Goal: Task Accomplishment & Management: Use online tool/utility

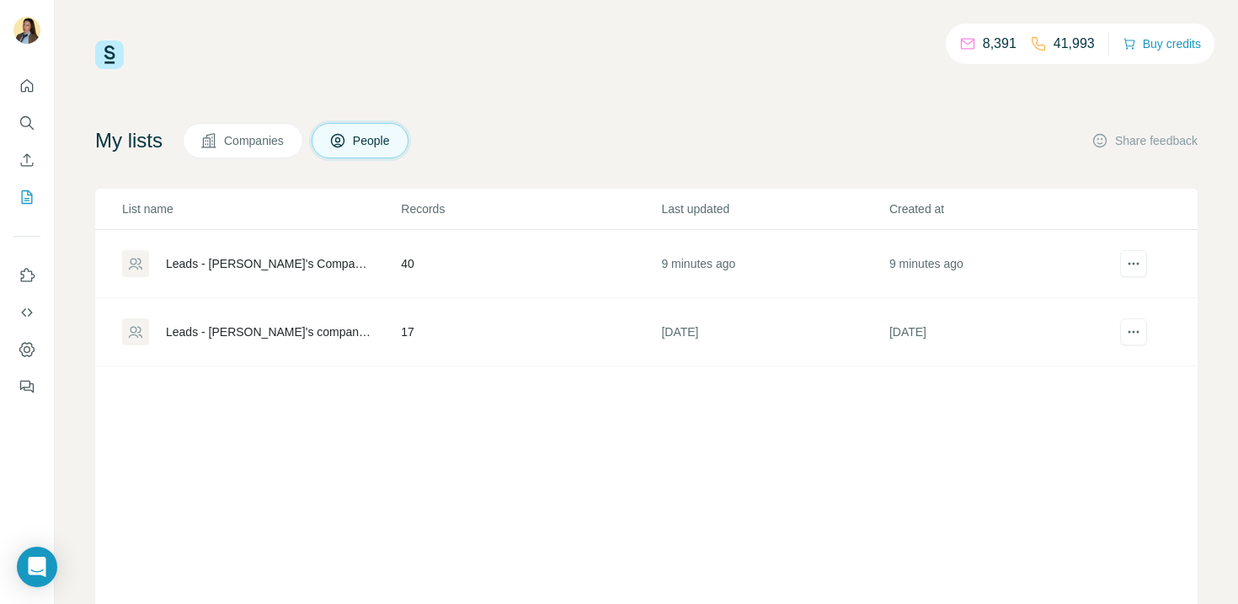
scroll to position [80, 0]
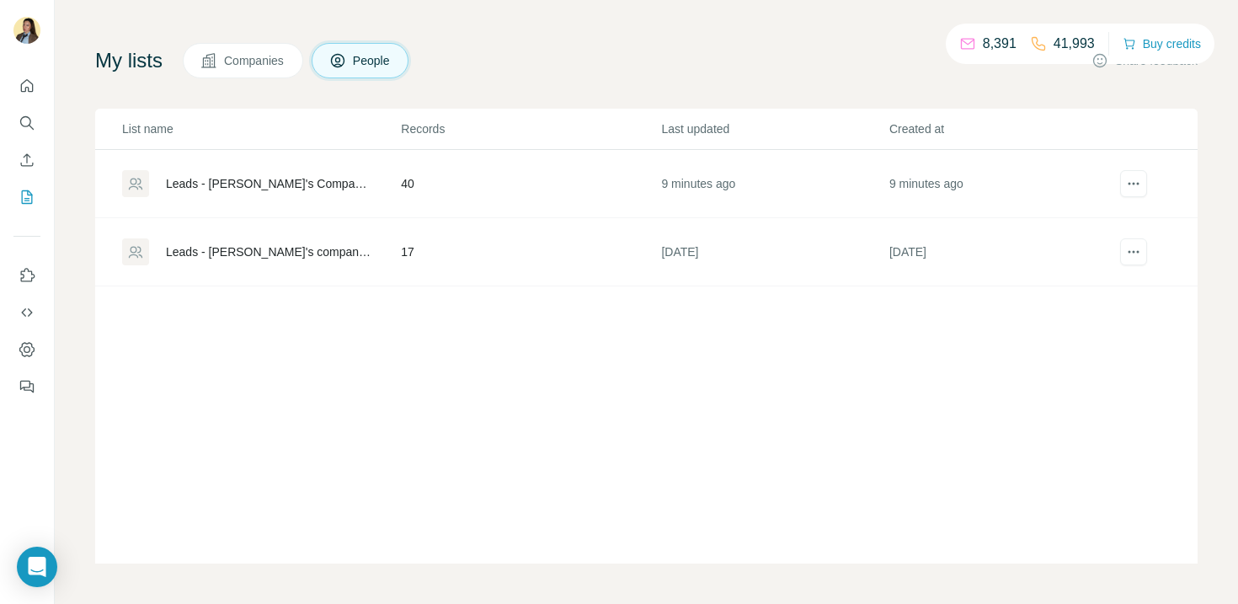
click at [247, 185] on div "Leads - [PERSON_NAME]'s Company List" at bounding box center [269, 183] width 206 height 17
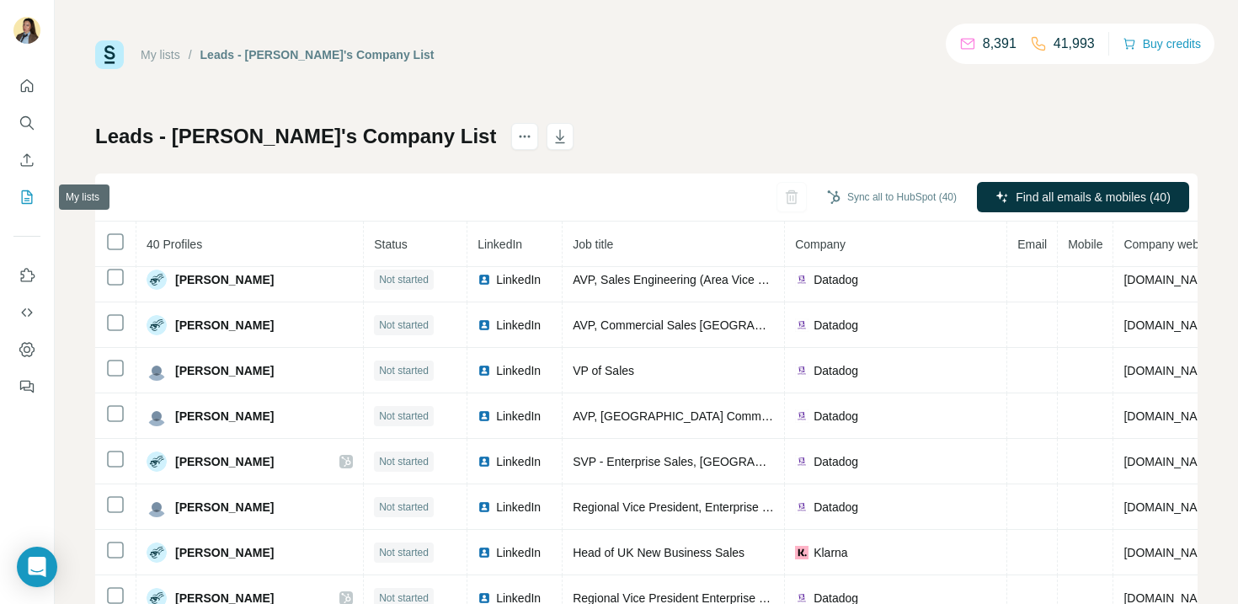
click at [25, 199] on icon "My lists" at bounding box center [27, 197] width 17 height 17
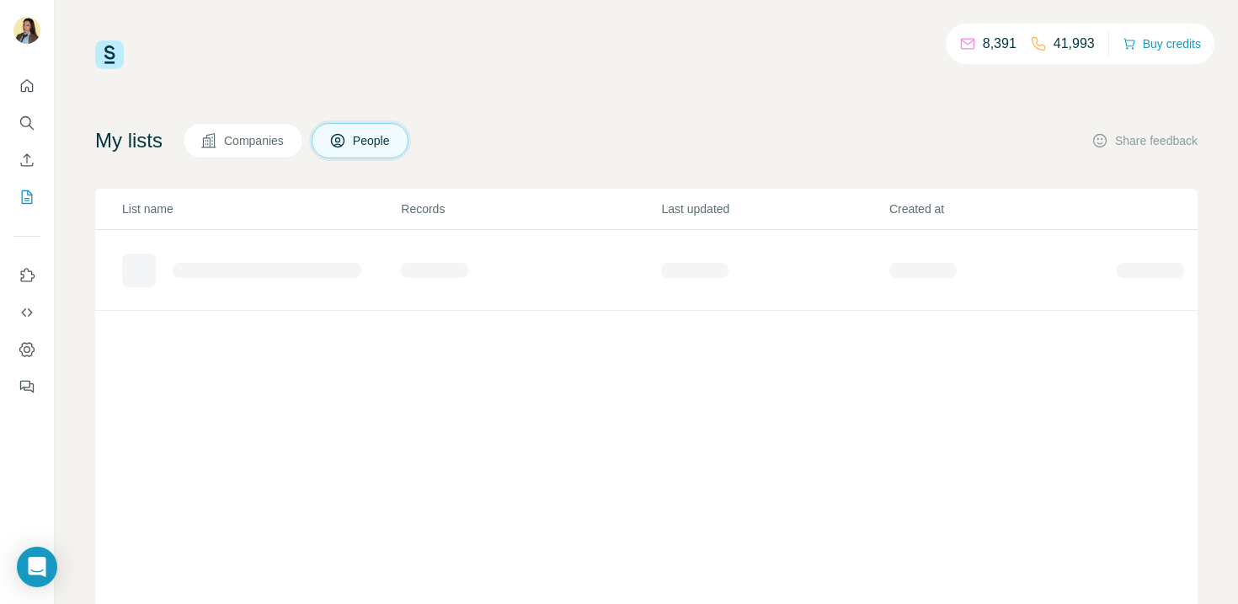
click at [277, 141] on span "Companies" at bounding box center [254, 140] width 61 height 17
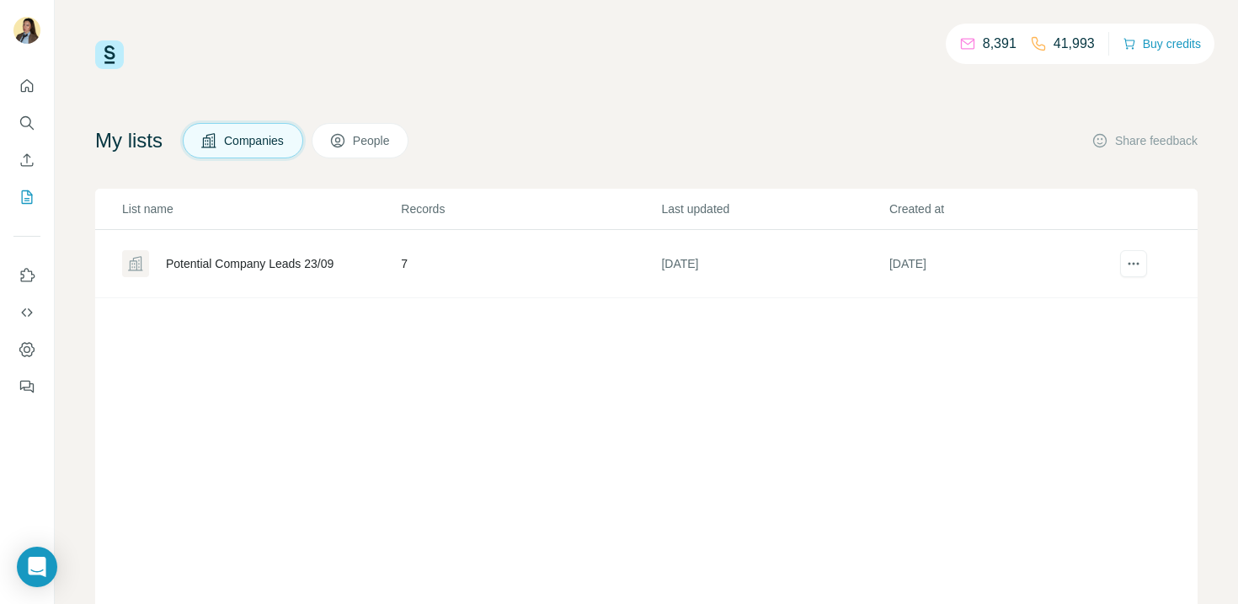
click at [296, 269] on div "Potential Company Leads 23/09" at bounding box center [250, 263] width 168 height 17
click at [392, 147] on span "People" at bounding box center [372, 140] width 39 height 17
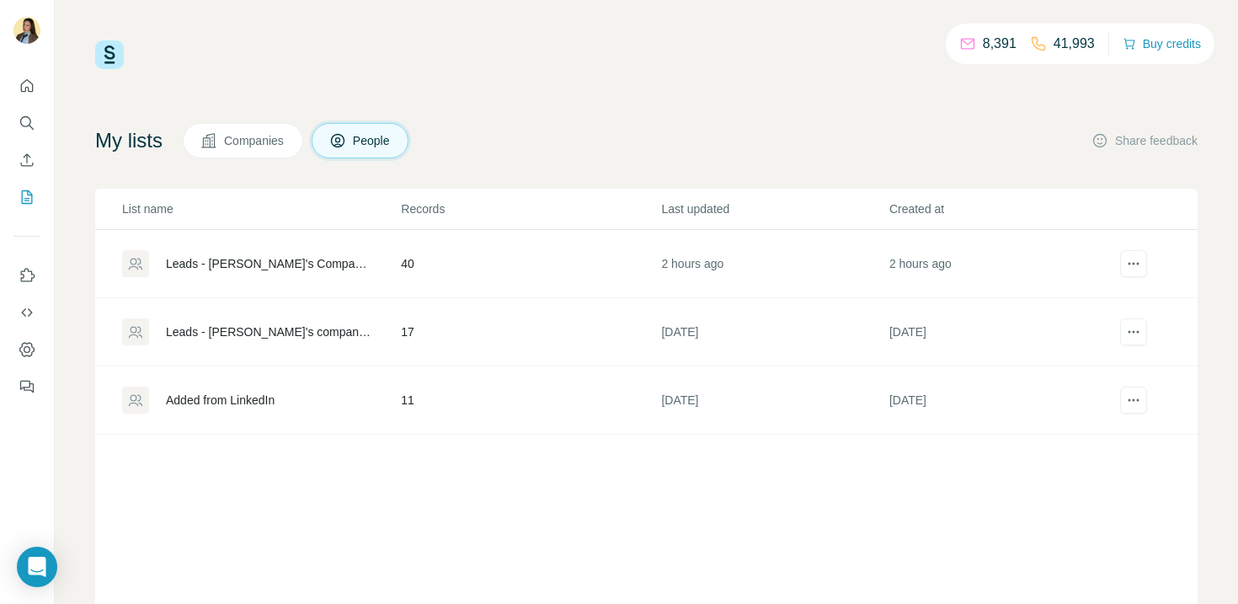
click at [257, 403] on div "Added from LinkedIn" at bounding box center [220, 400] width 109 height 17
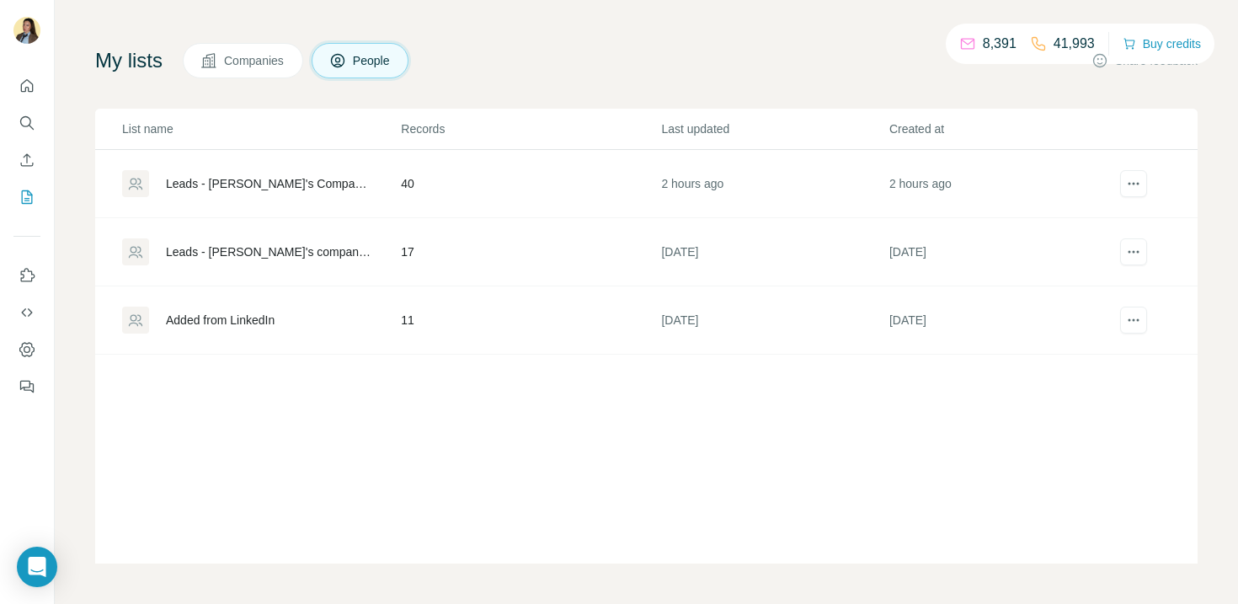
scroll to position [80, 0]
click at [232, 255] on div "Leads - [PERSON_NAME]'s company list" at bounding box center [269, 251] width 206 height 17
click at [261, 185] on div "Leads - [PERSON_NAME]'s Company List" at bounding box center [269, 183] width 206 height 17
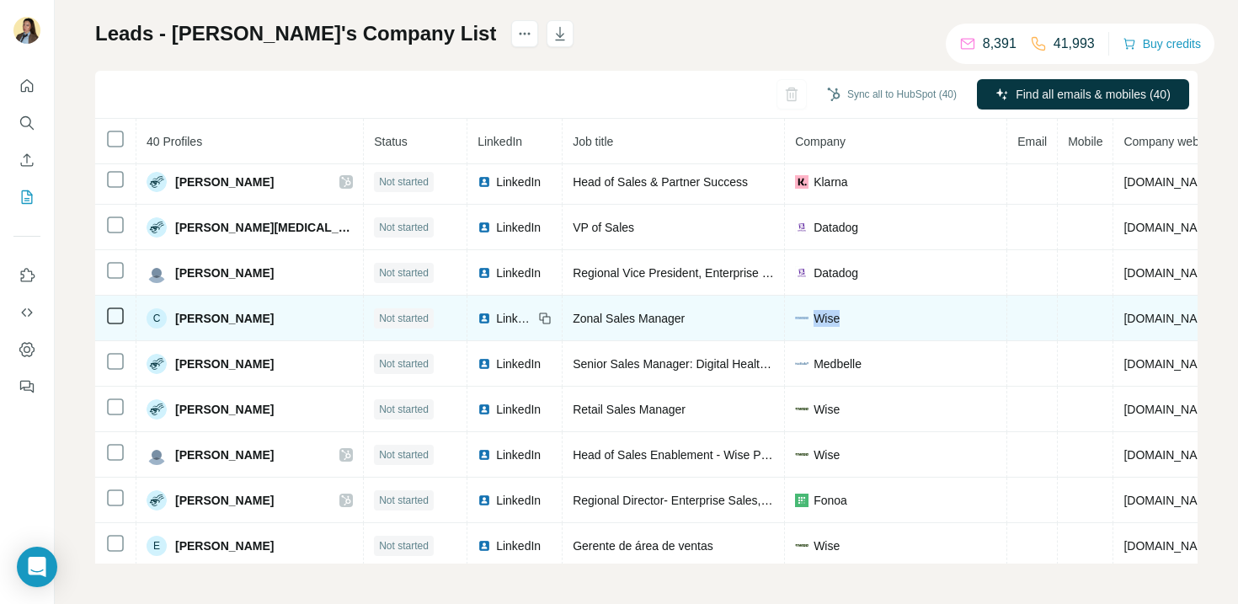
drag, startPoint x: 789, startPoint y: 319, endPoint x: 755, endPoint y: 319, distance: 33.7
click at [795, 319] on div "Wise" at bounding box center [895, 318] width 201 height 17
copy div "Wise"
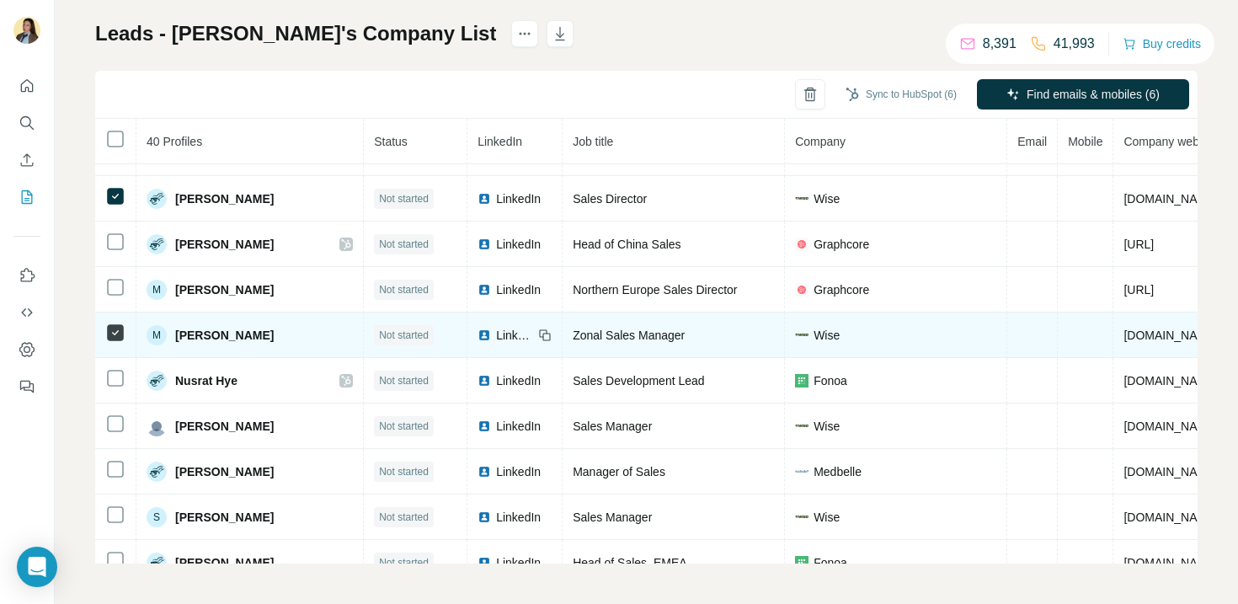
scroll to position [1356, 0]
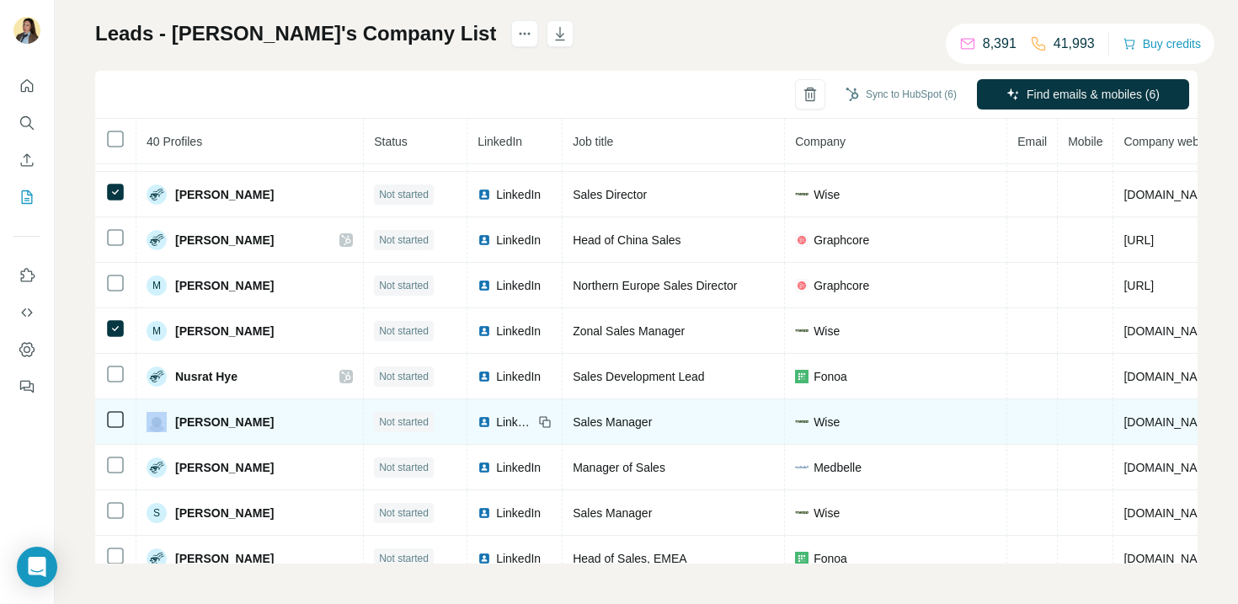
click at [112, 429] on td at bounding box center [115, 421] width 41 height 45
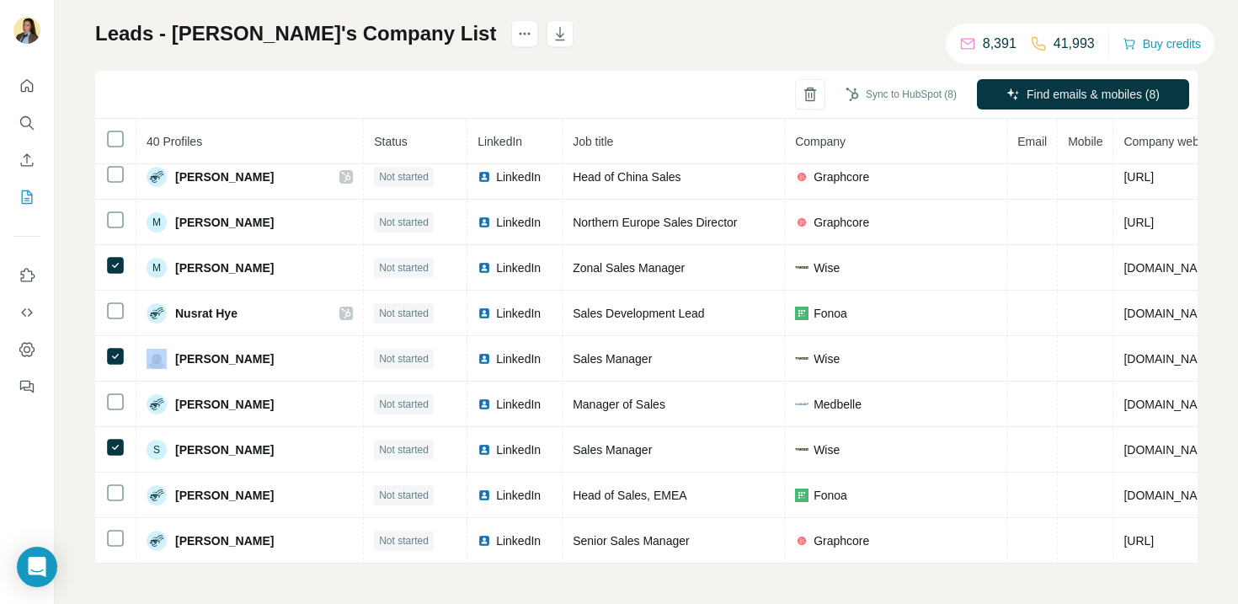
scroll to position [1419, 0]
click at [808, 104] on button "button" at bounding box center [810, 94] width 30 height 30
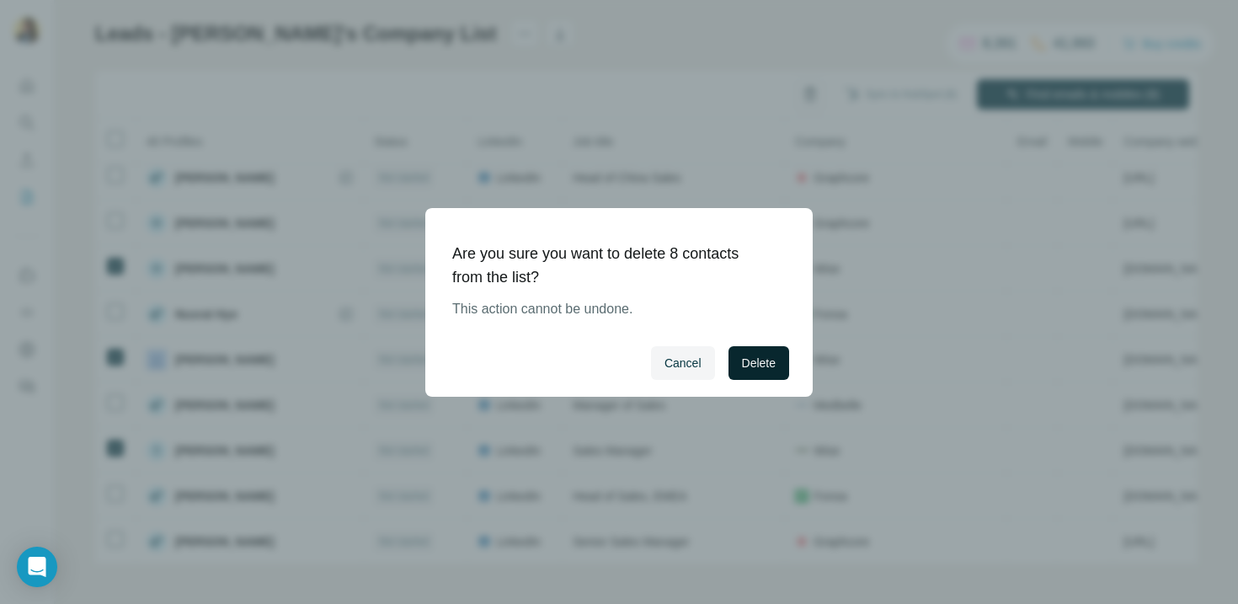
click at [754, 358] on span "Delete" at bounding box center [759, 362] width 34 height 17
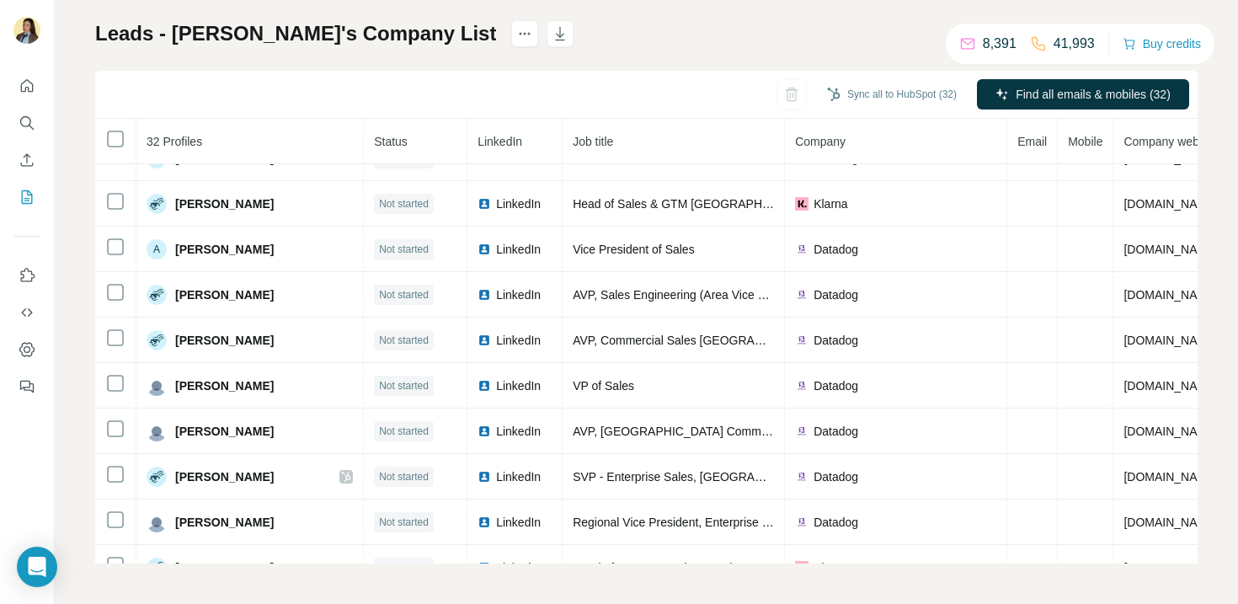
scroll to position [0, 0]
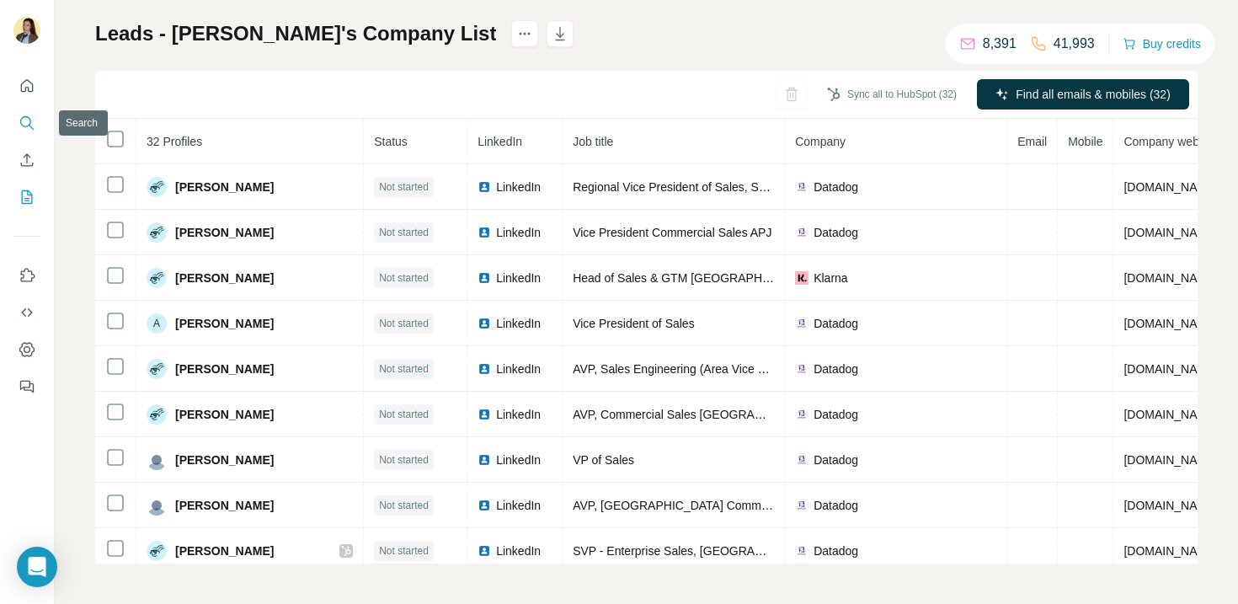
click at [24, 119] on icon "Search" at bounding box center [27, 123] width 17 height 17
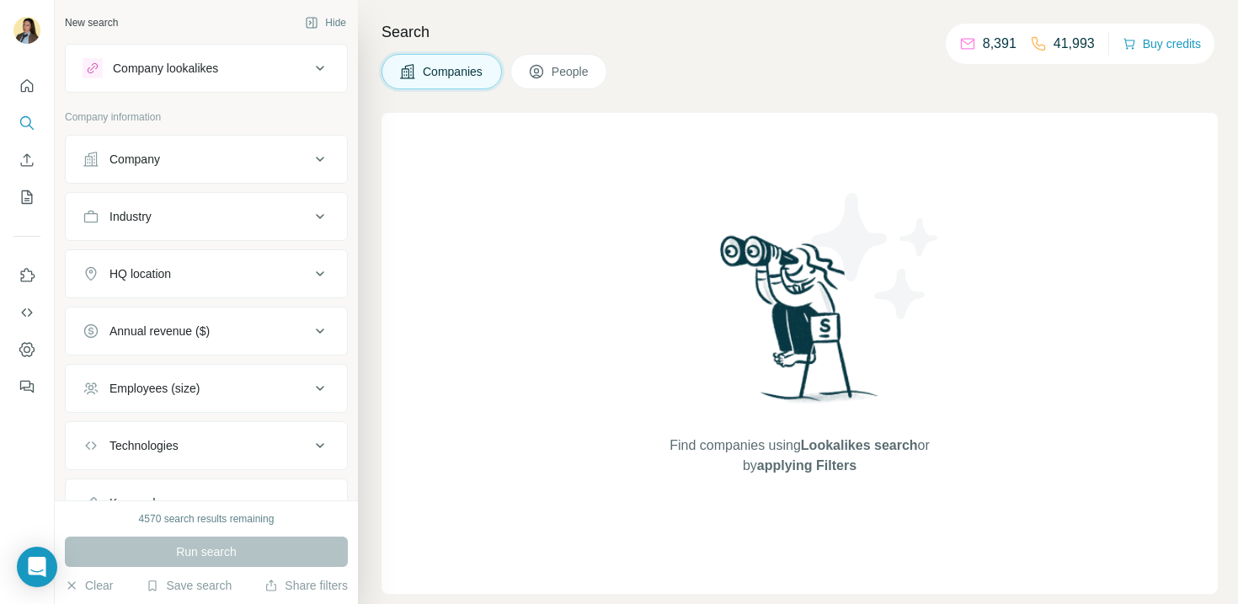
click at [194, 161] on div "Company" at bounding box center [196, 159] width 227 height 17
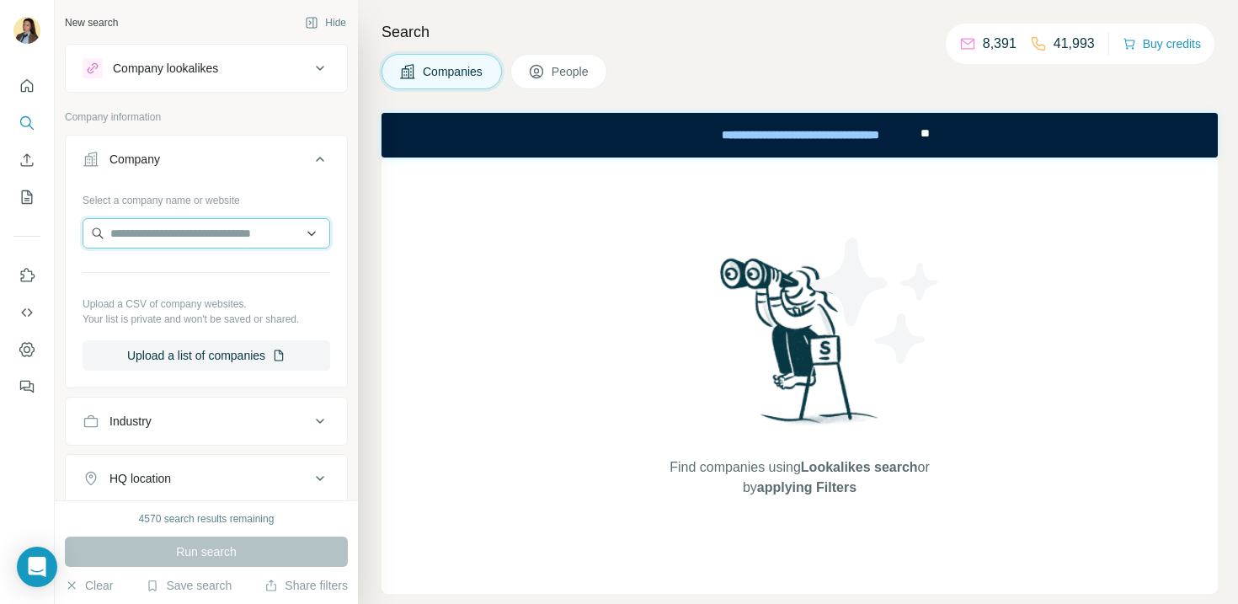
click at [169, 234] on input "text" at bounding box center [207, 233] width 248 height 30
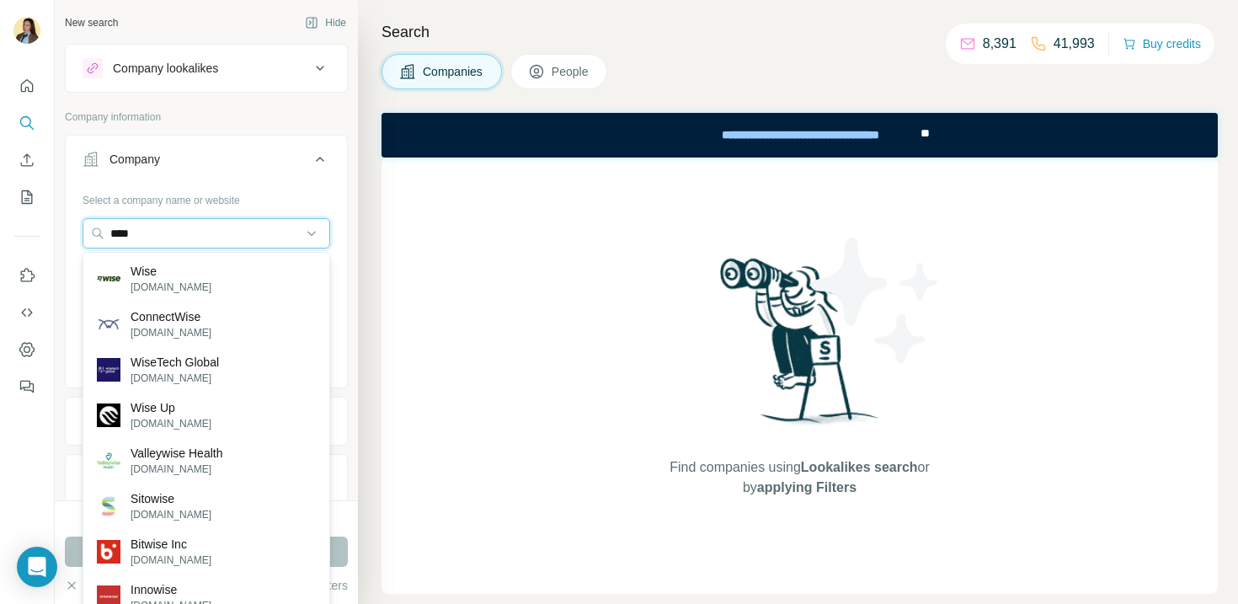
type input "****"
click at [25, 84] on icon "Quick start" at bounding box center [27, 85] width 17 height 17
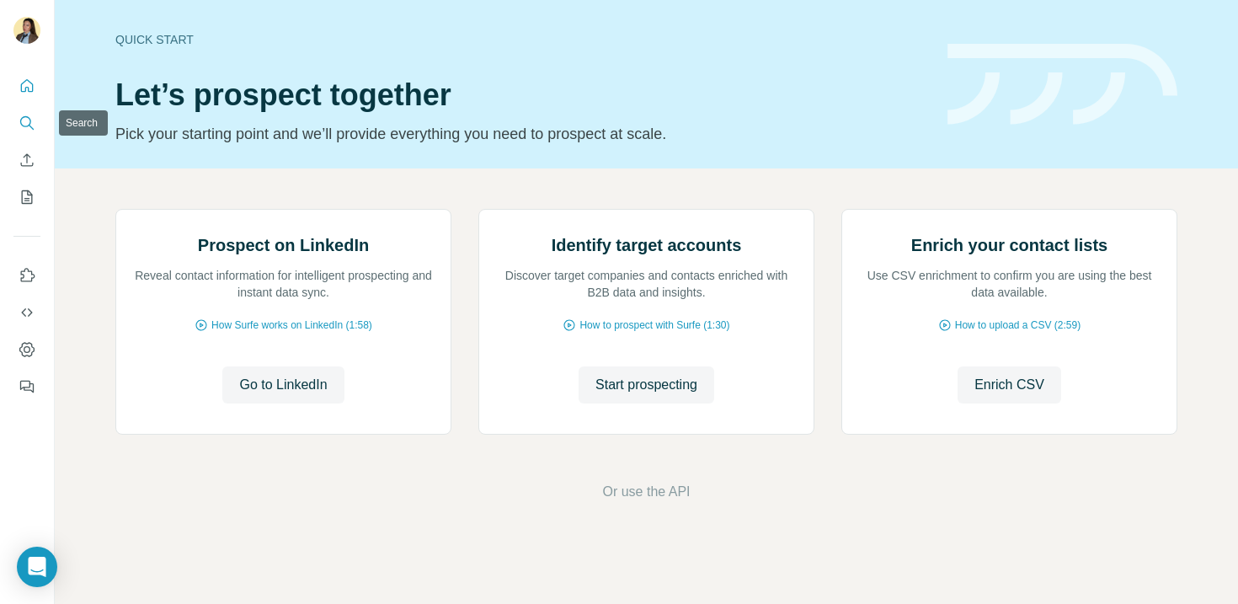
click at [31, 122] on icon "Search" at bounding box center [27, 123] width 17 height 17
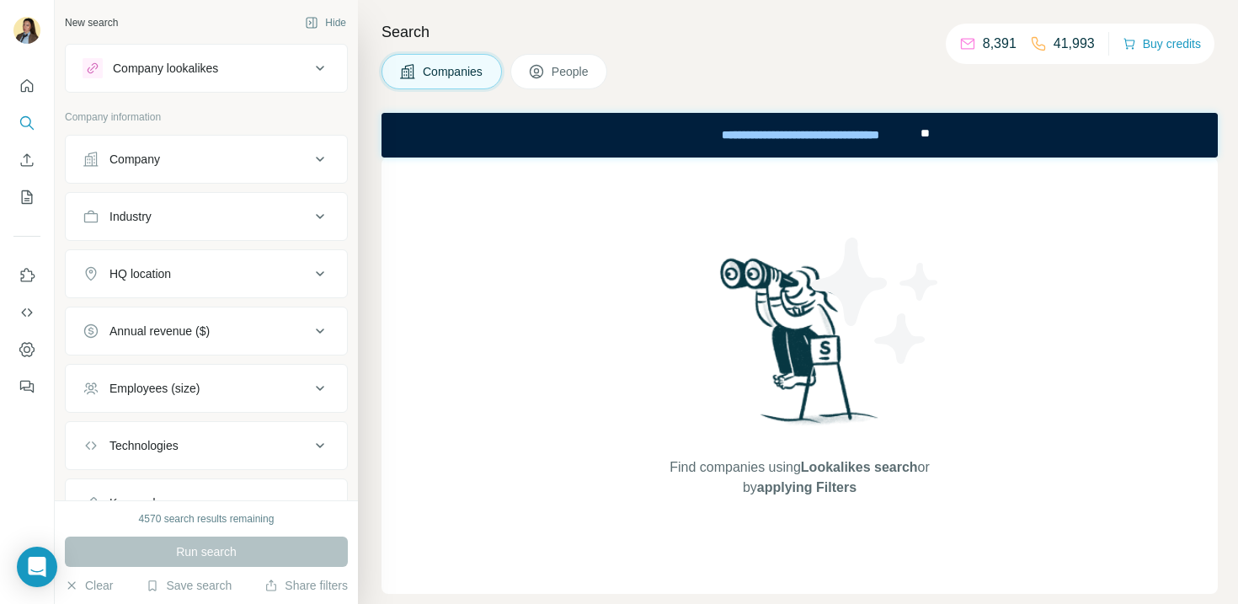
click at [226, 162] on div "Company" at bounding box center [196, 159] width 227 height 17
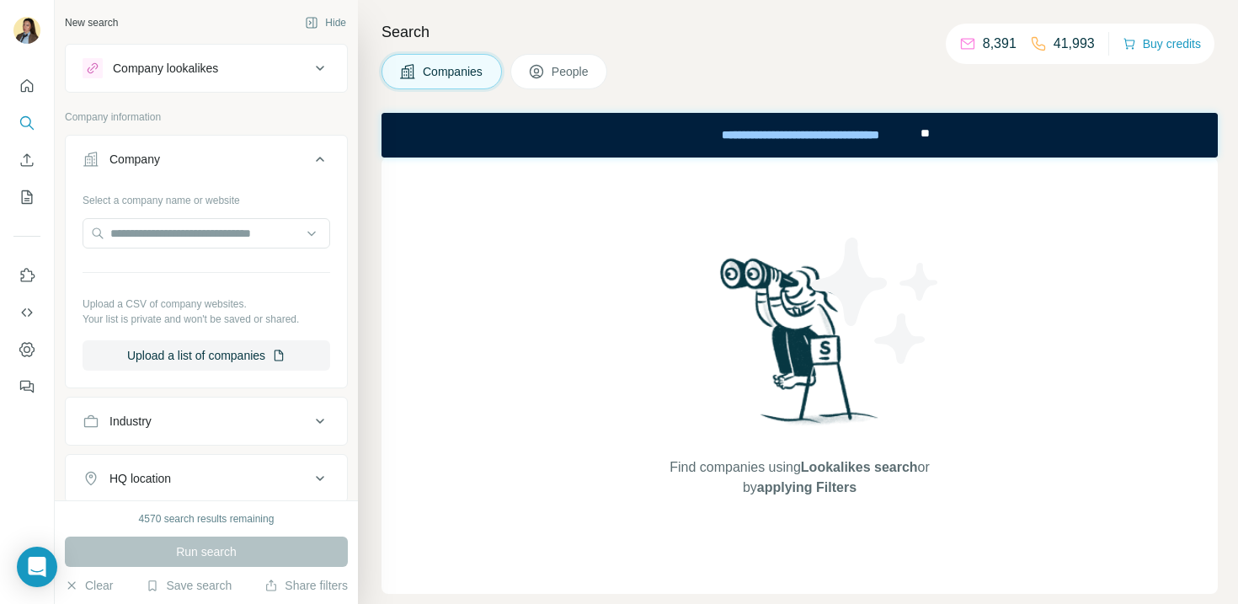
click at [159, 157] on div "Company" at bounding box center [134, 159] width 51 height 17
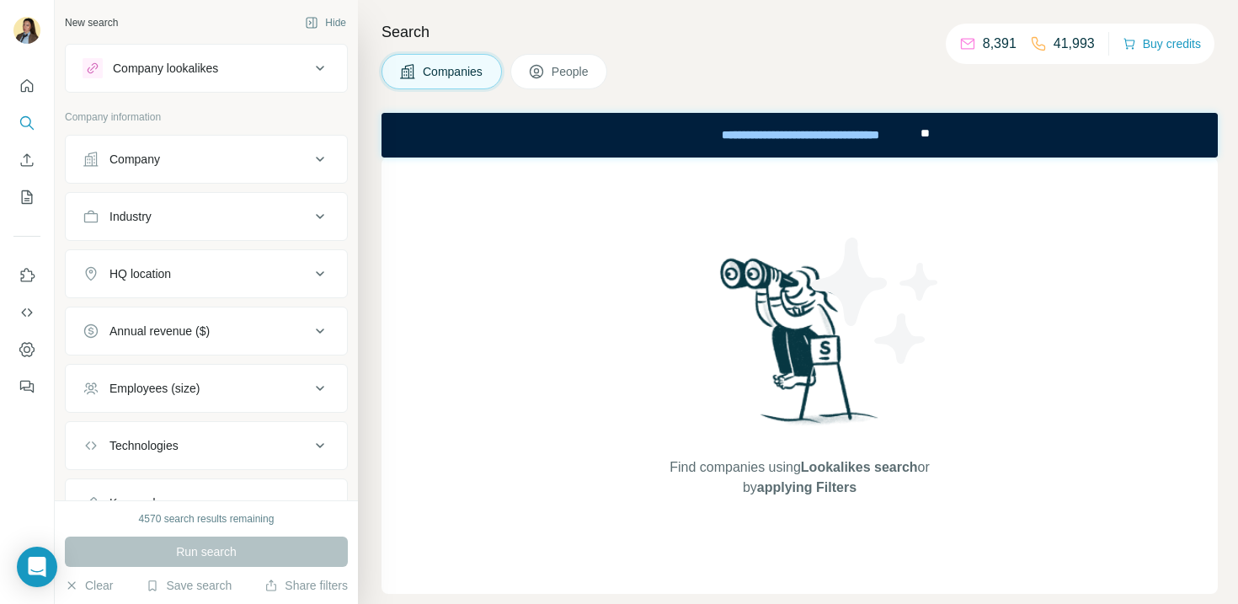
click at [159, 160] on div "Company" at bounding box center [134, 159] width 51 height 17
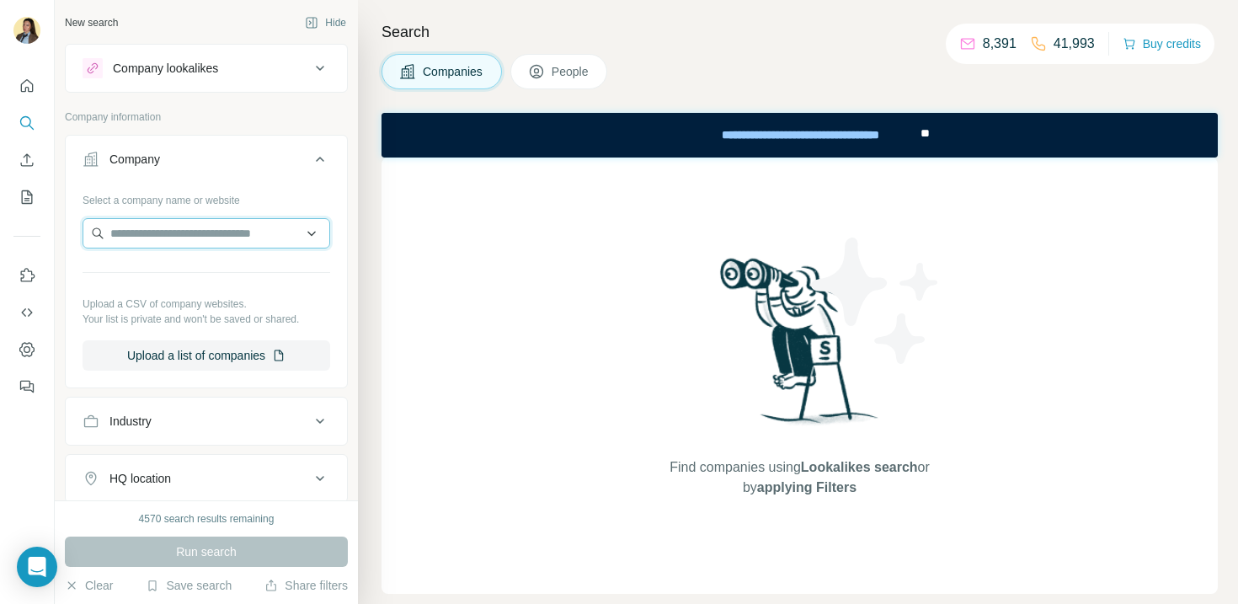
click at [157, 238] on input "text" at bounding box center [207, 233] width 248 height 30
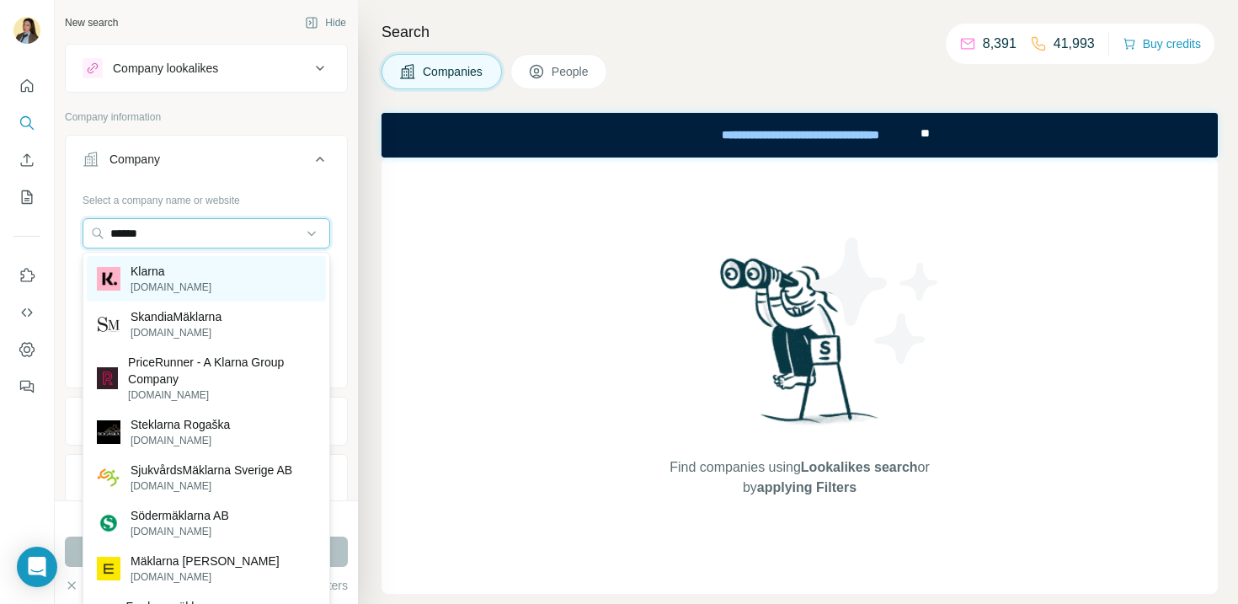
type input "******"
click at [159, 289] on p "[DOMAIN_NAME]" at bounding box center [171, 287] width 81 height 15
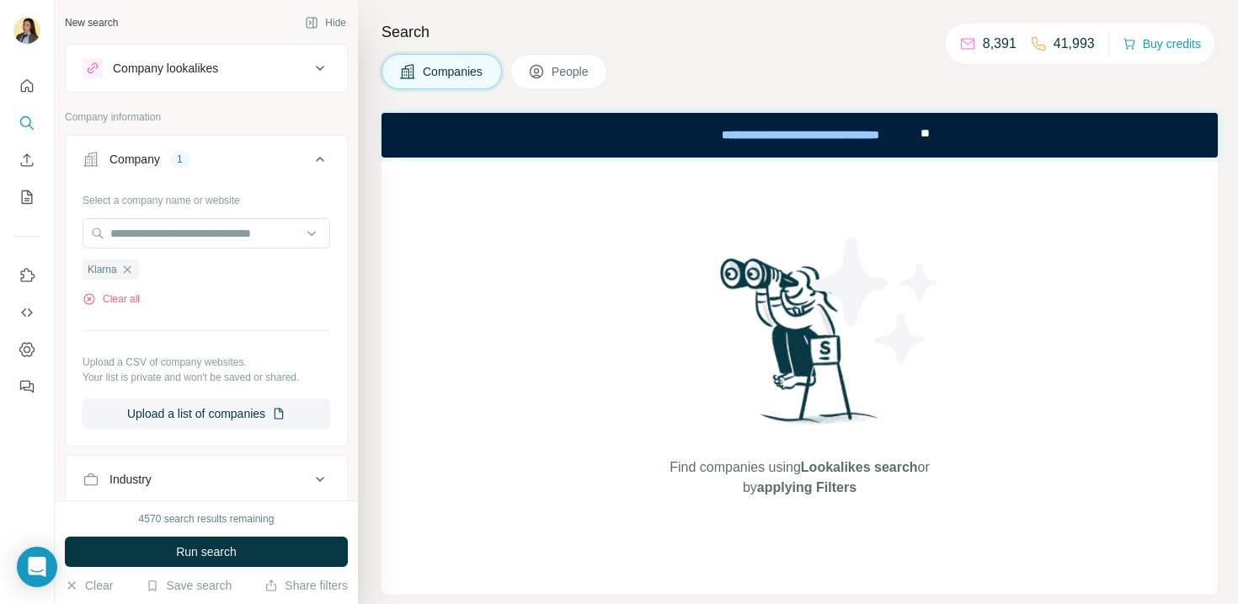
click at [280, 74] on div "Company lookalikes" at bounding box center [196, 68] width 227 height 20
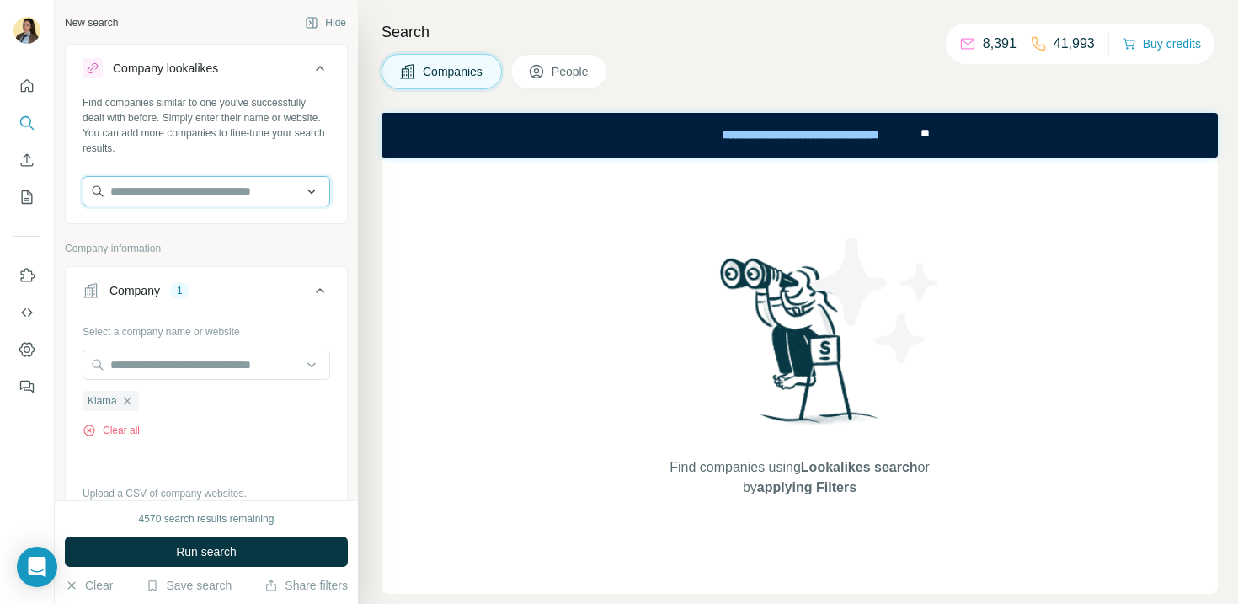
click at [212, 205] on input "text" at bounding box center [207, 191] width 248 height 30
click at [249, 189] on input "text" at bounding box center [207, 191] width 248 height 30
click at [268, 89] on button "Company lookalikes" at bounding box center [206, 71] width 281 height 47
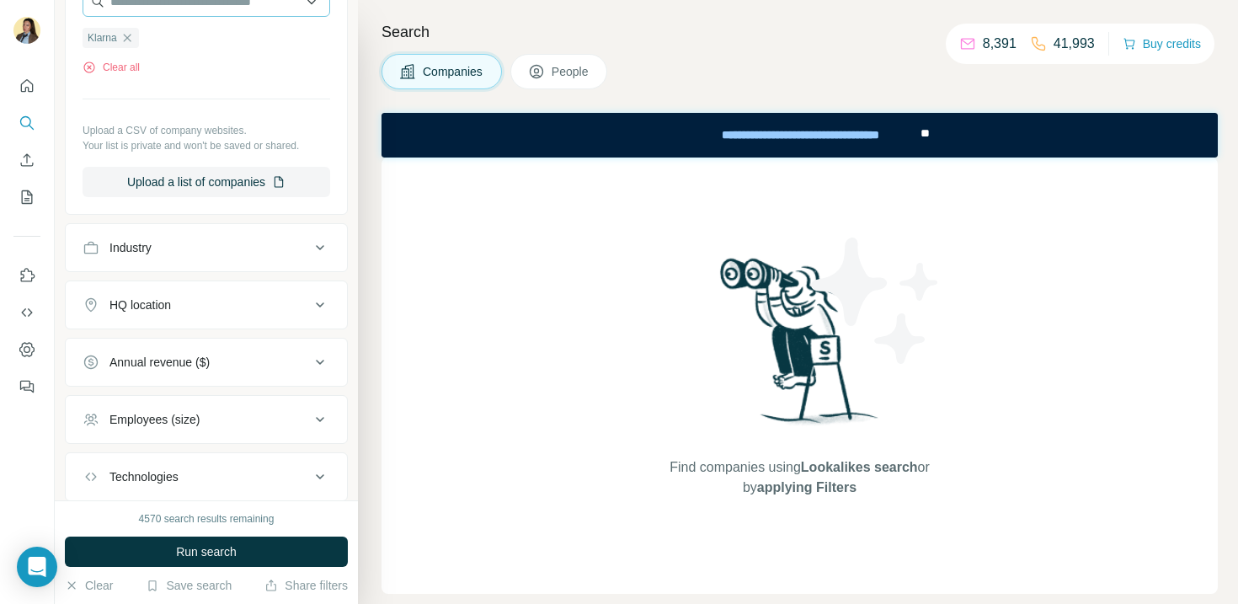
scroll to position [253, 0]
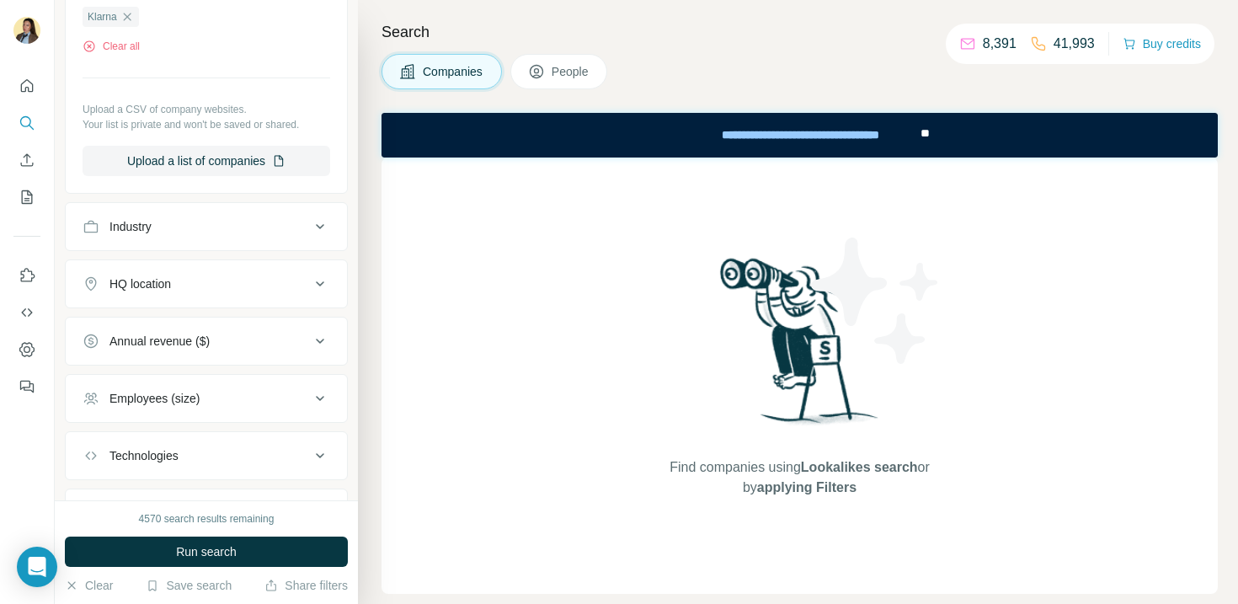
click at [205, 242] on button "Industry" at bounding box center [206, 226] width 281 height 40
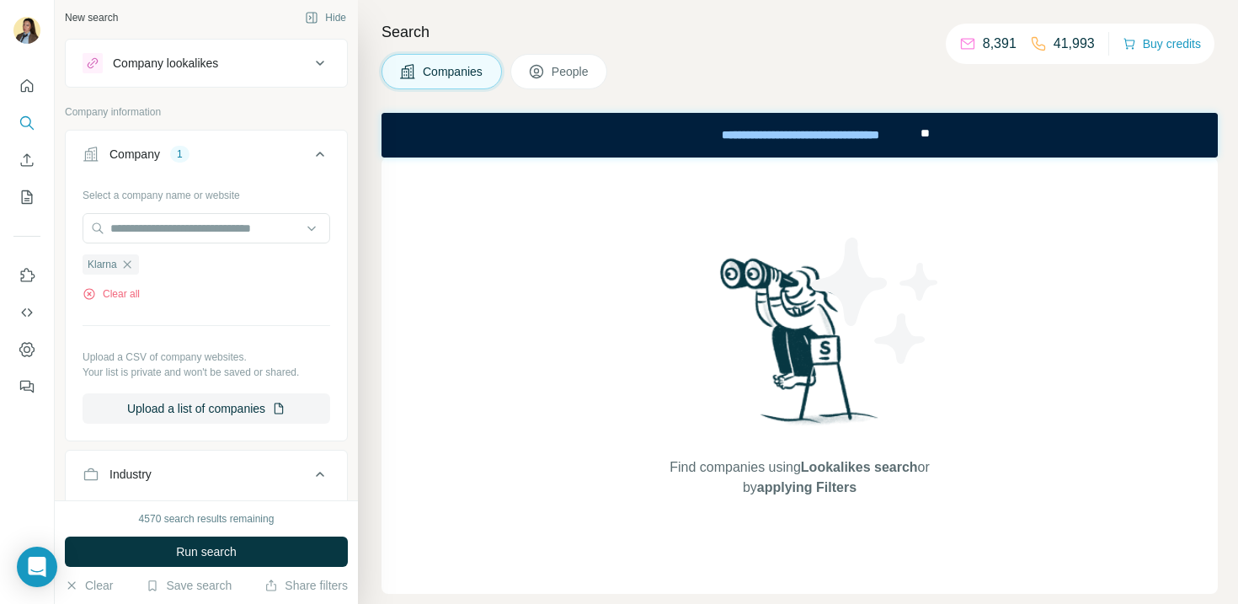
scroll to position [0, 0]
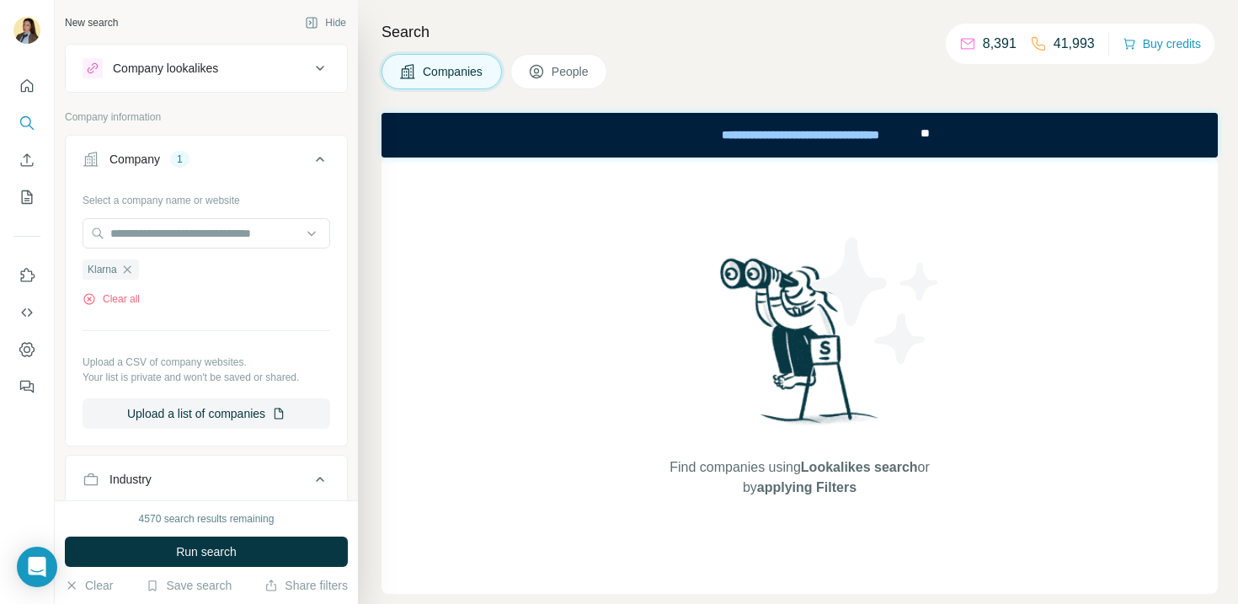
click at [568, 60] on button "People" at bounding box center [559, 71] width 98 height 35
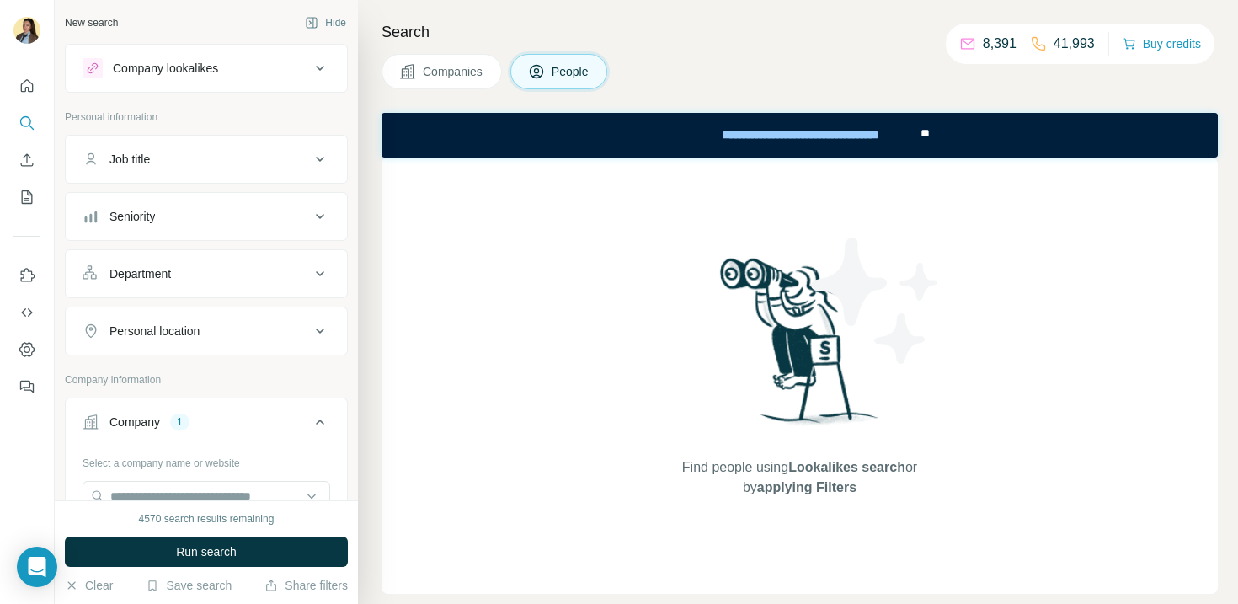
click at [171, 270] on div "Department" at bounding box center [139, 273] width 61 height 17
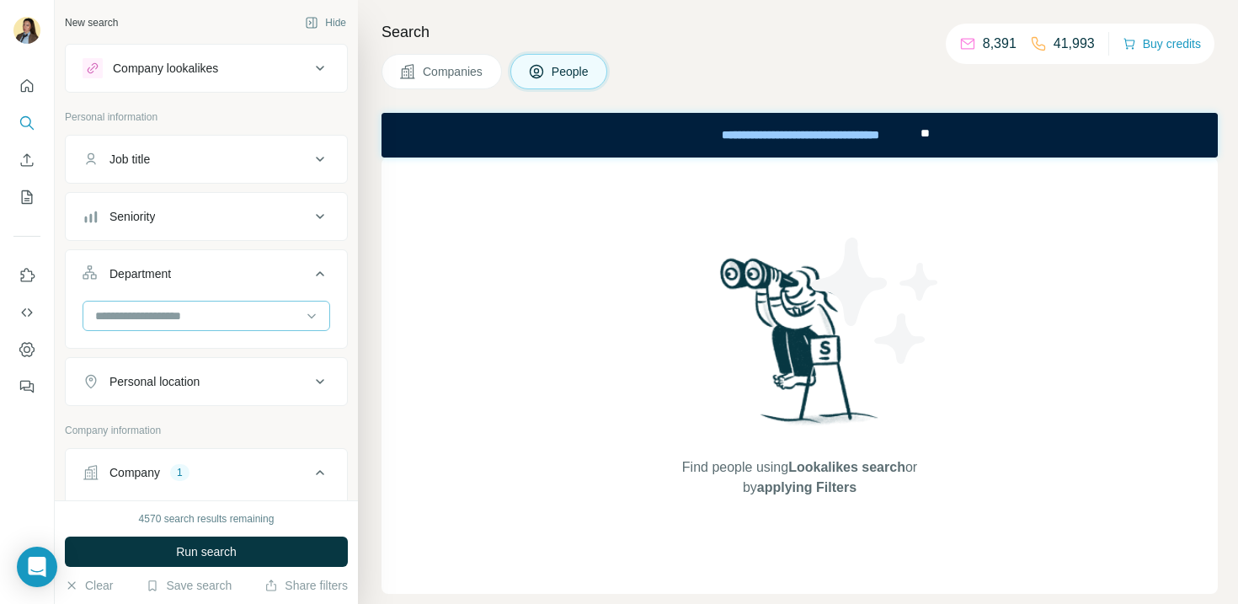
click at [194, 302] on div at bounding box center [197, 315] width 208 height 29
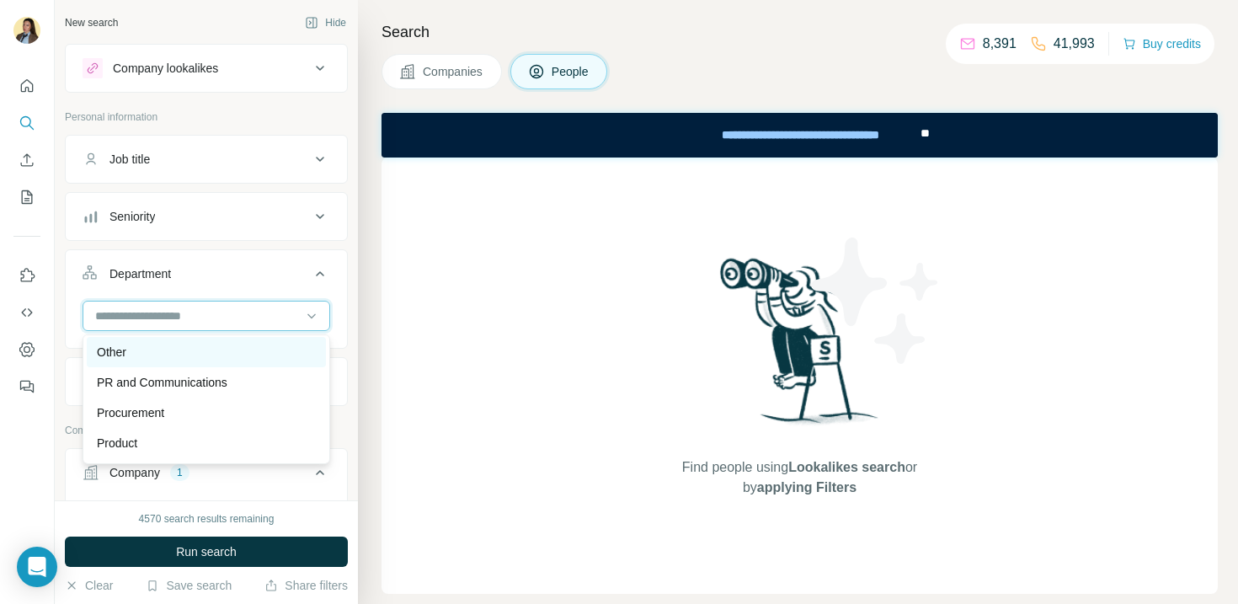
scroll to position [562, 0]
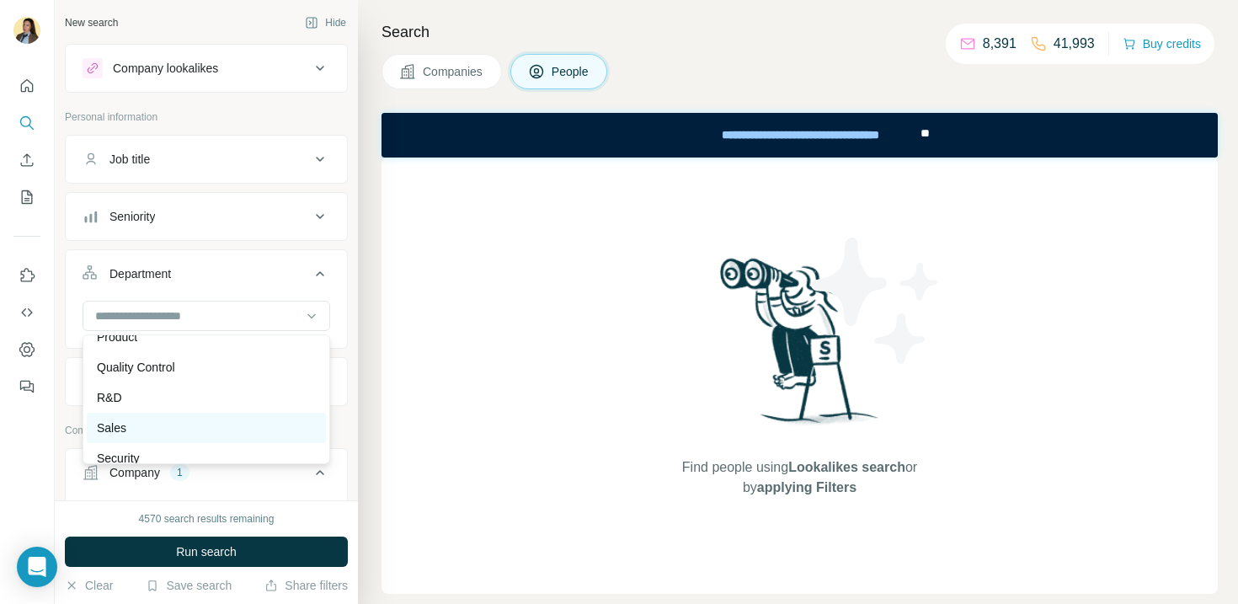
click at [159, 429] on div "Sales" at bounding box center [206, 427] width 219 height 17
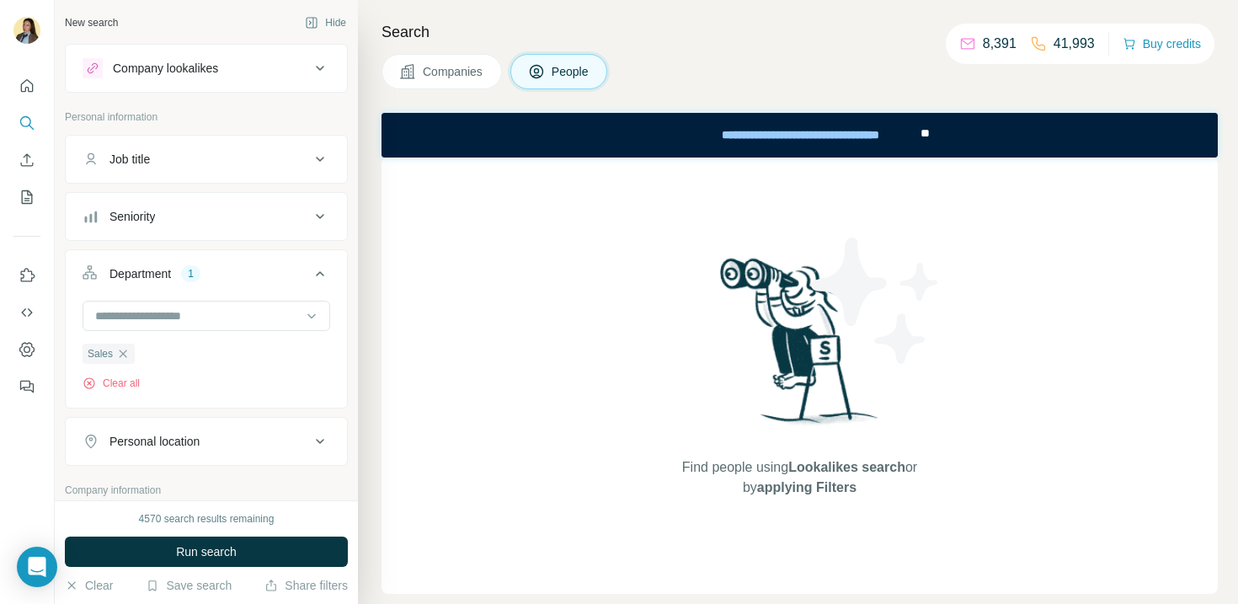
click at [194, 219] on div "Seniority" at bounding box center [196, 216] width 227 height 17
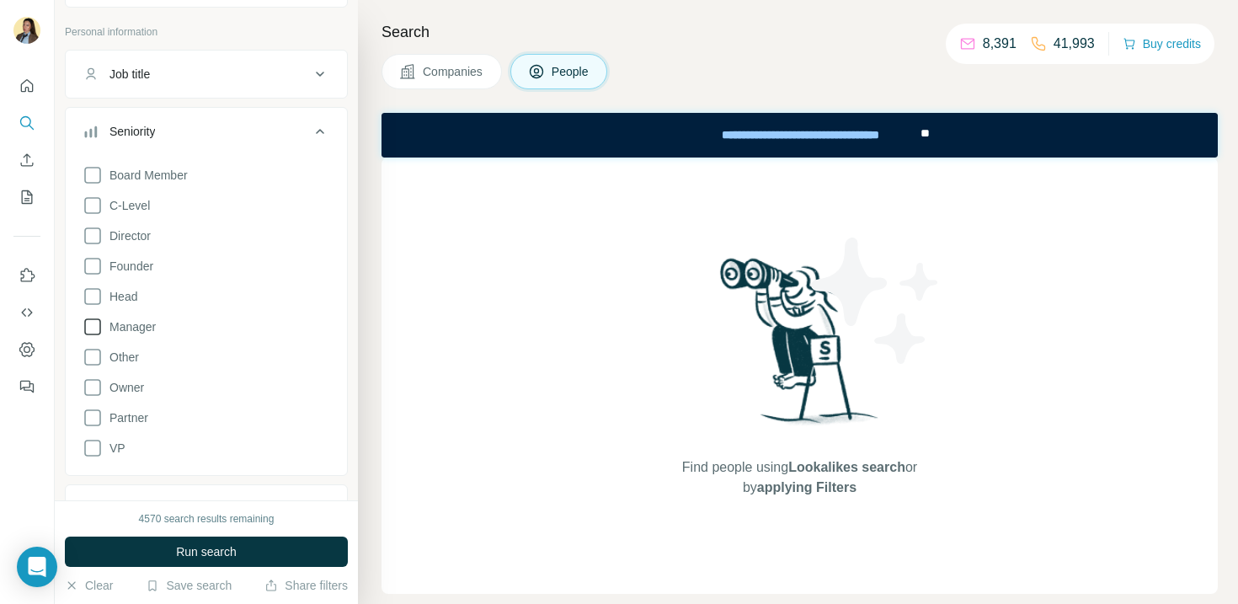
scroll to position [86, 0]
click at [93, 452] on icon at bounding box center [93, 447] width 20 height 20
click at [93, 452] on icon at bounding box center [92, 447] width 17 height 17
click at [99, 319] on icon at bounding box center [93, 326] width 20 height 20
click at [99, 292] on icon at bounding box center [93, 295] width 20 height 20
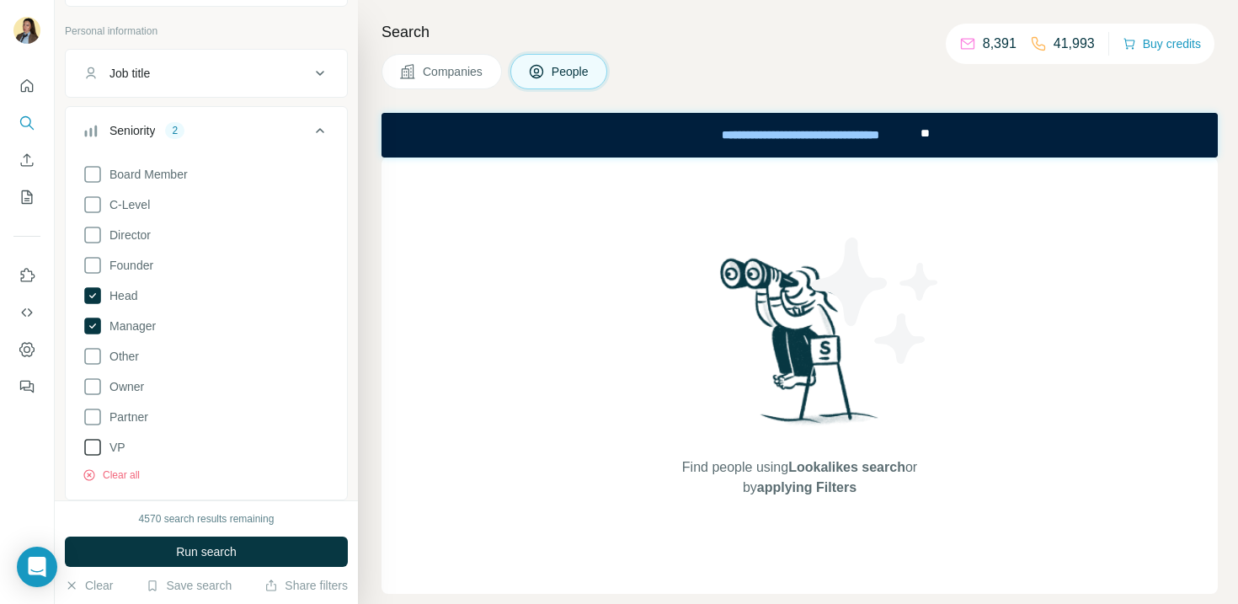
click at [118, 447] on span "VP" at bounding box center [114, 447] width 23 height 17
click at [158, 552] on button "Run search" at bounding box center [206, 551] width 283 height 30
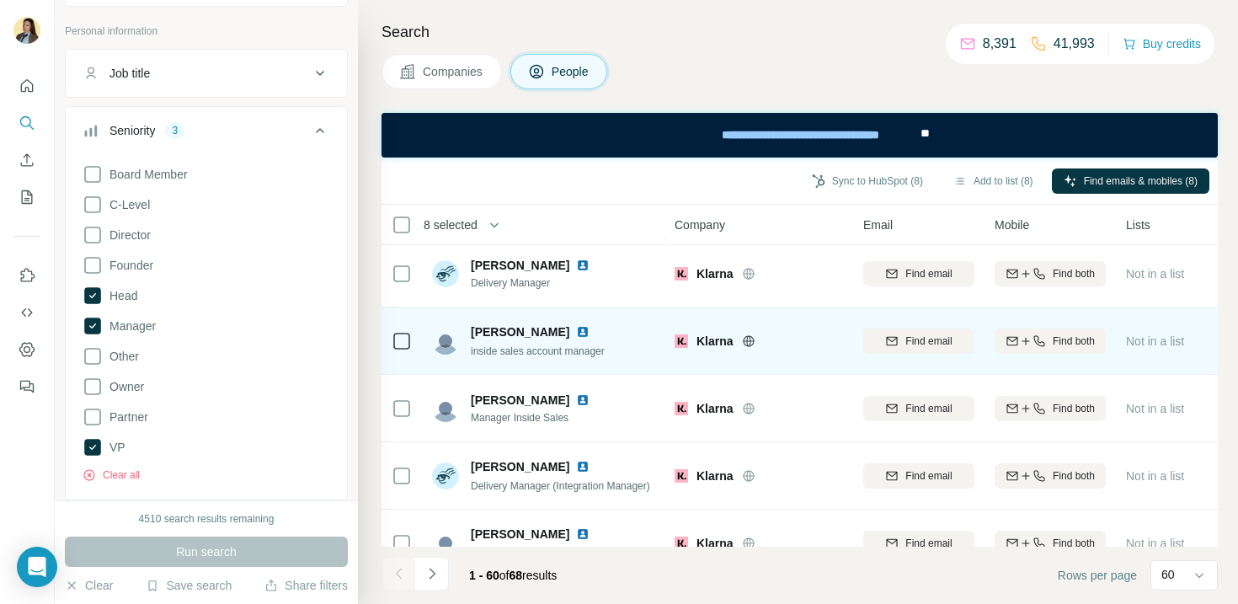
scroll to position [3740, 0]
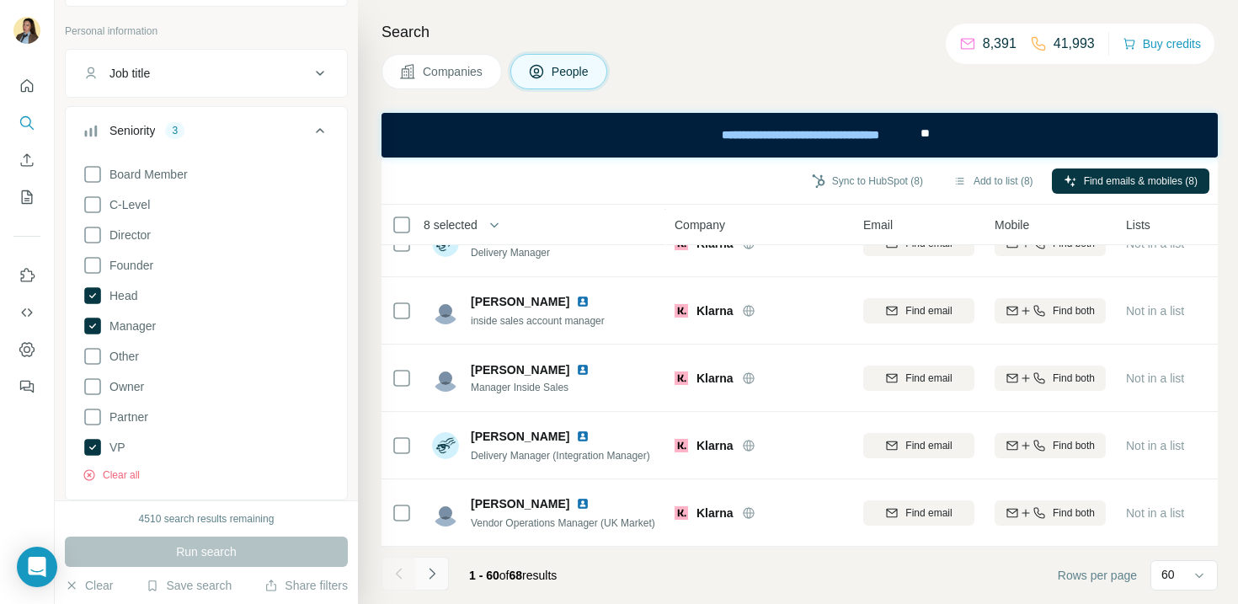
click at [432, 571] on icon "Navigate to next page" at bounding box center [432, 572] width 6 height 11
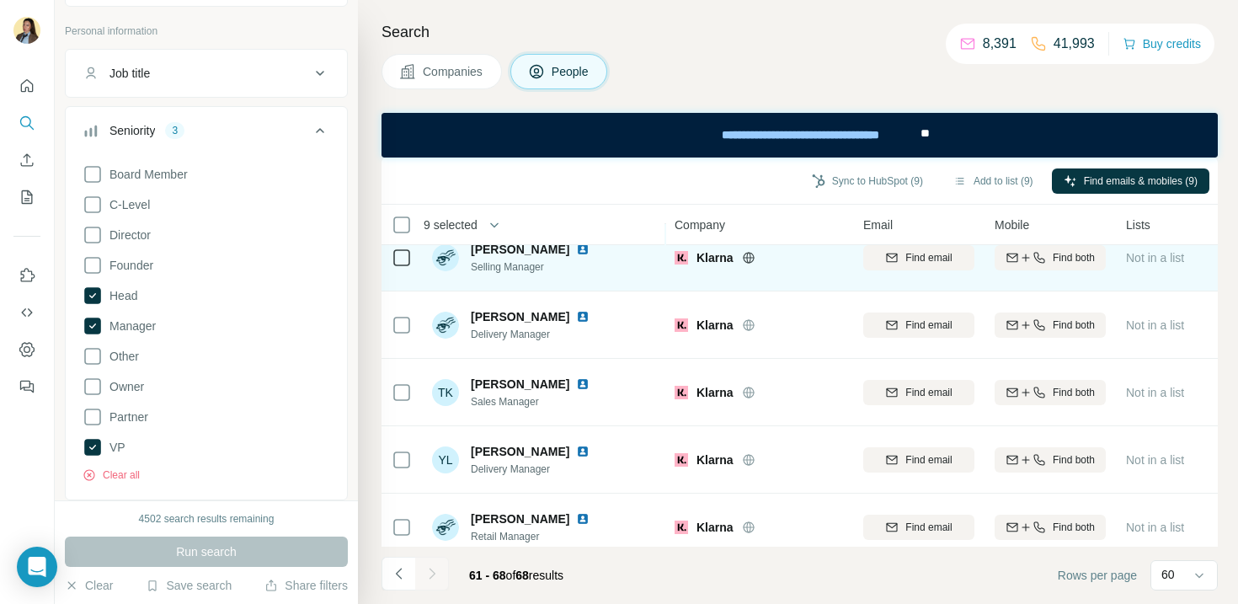
scroll to position [237, 0]
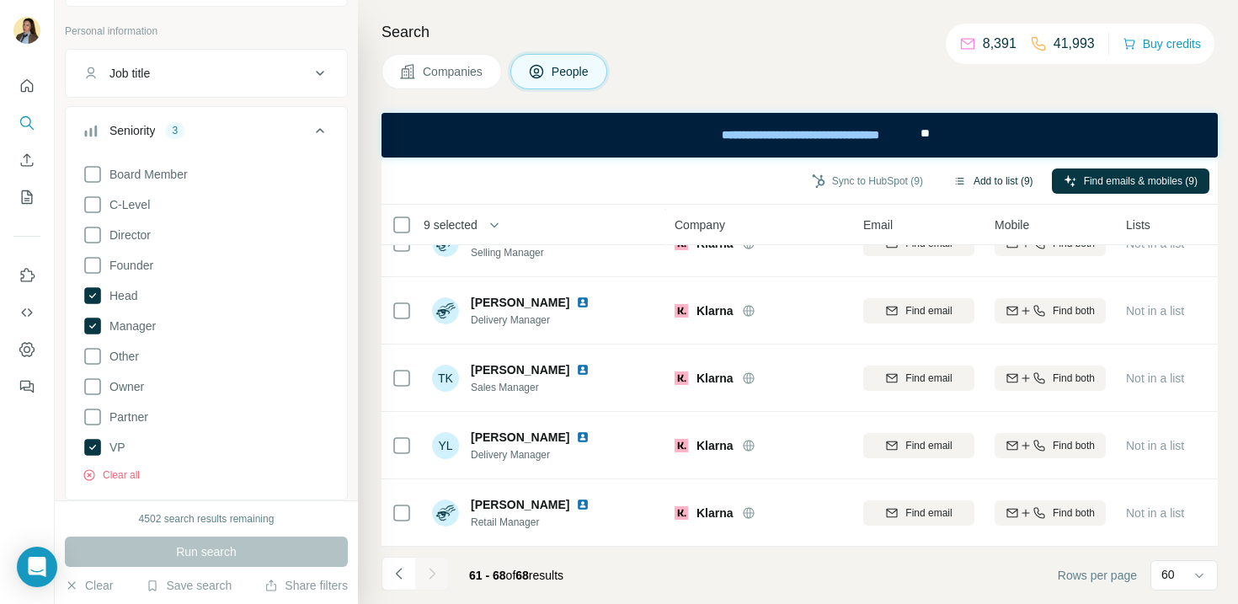
click at [992, 178] on button "Add to list (9)" at bounding box center [993, 180] width 104 height 25
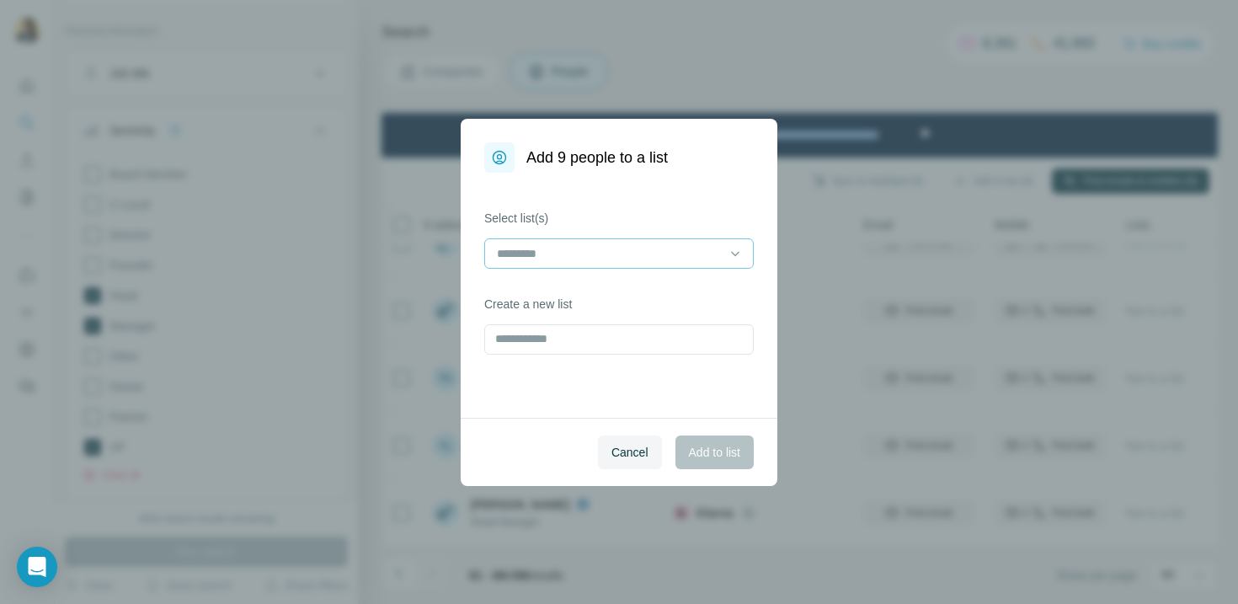
click at [647, 253] on input at bounding box center [608, 253] width 227 height 19
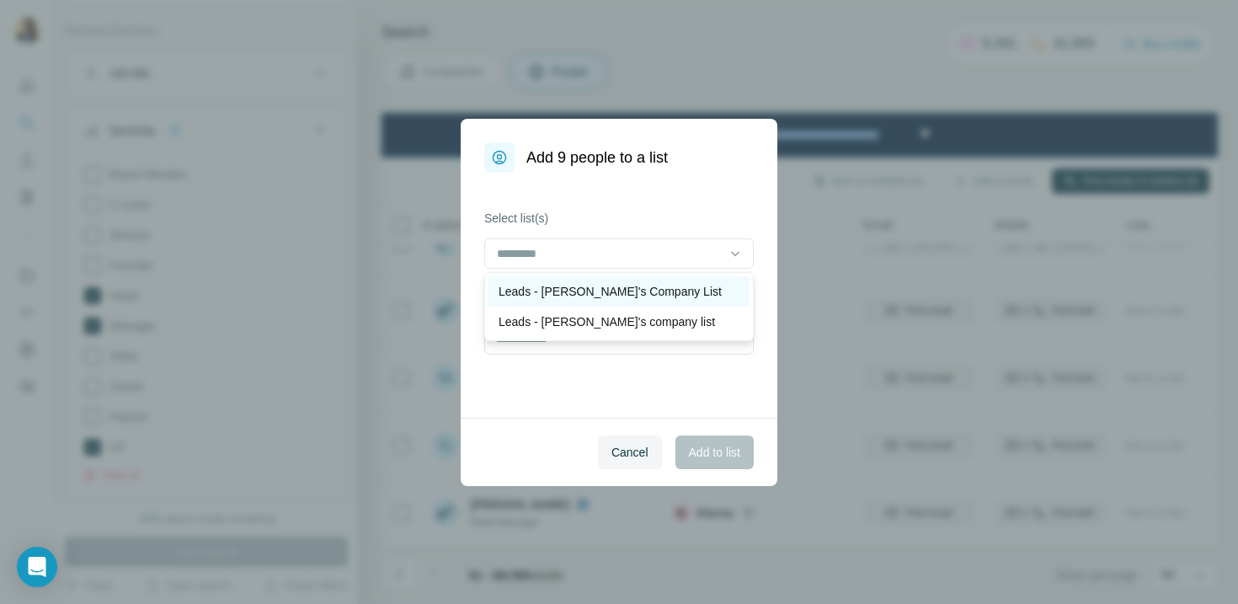
click at [612, 289] on p "Leads - [PERSON_NAME]'s Company List" at bounding box center [609, 291] width 223 height 17
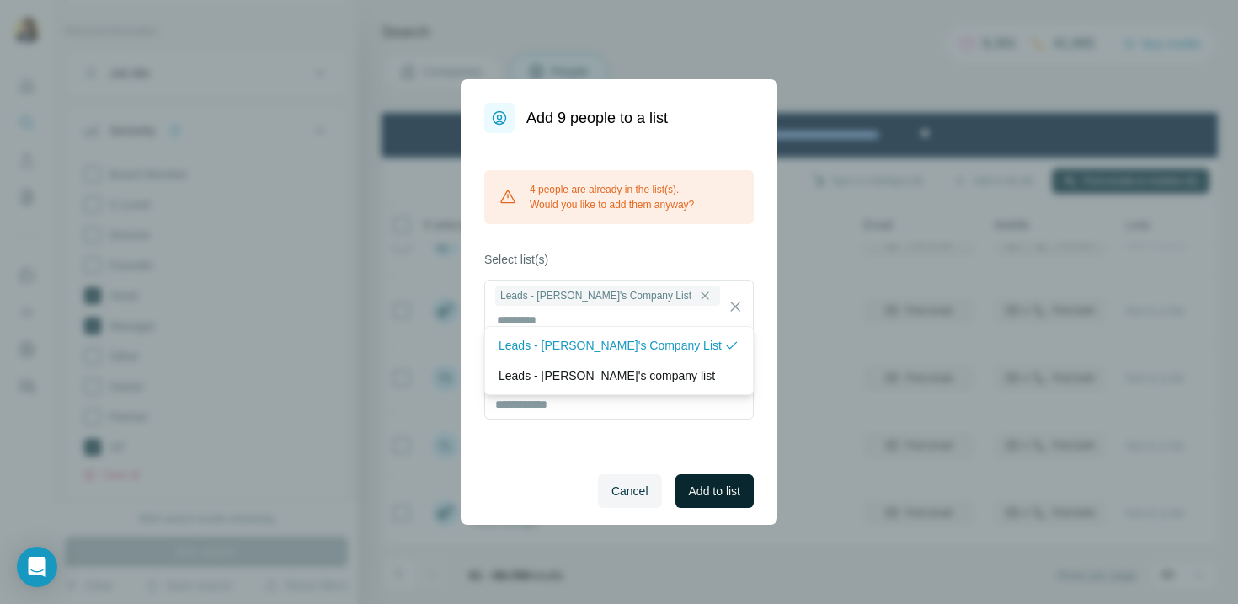
click at [716, 488] on button "Add to list" at bounding box center [714, 491] width 78 height 34
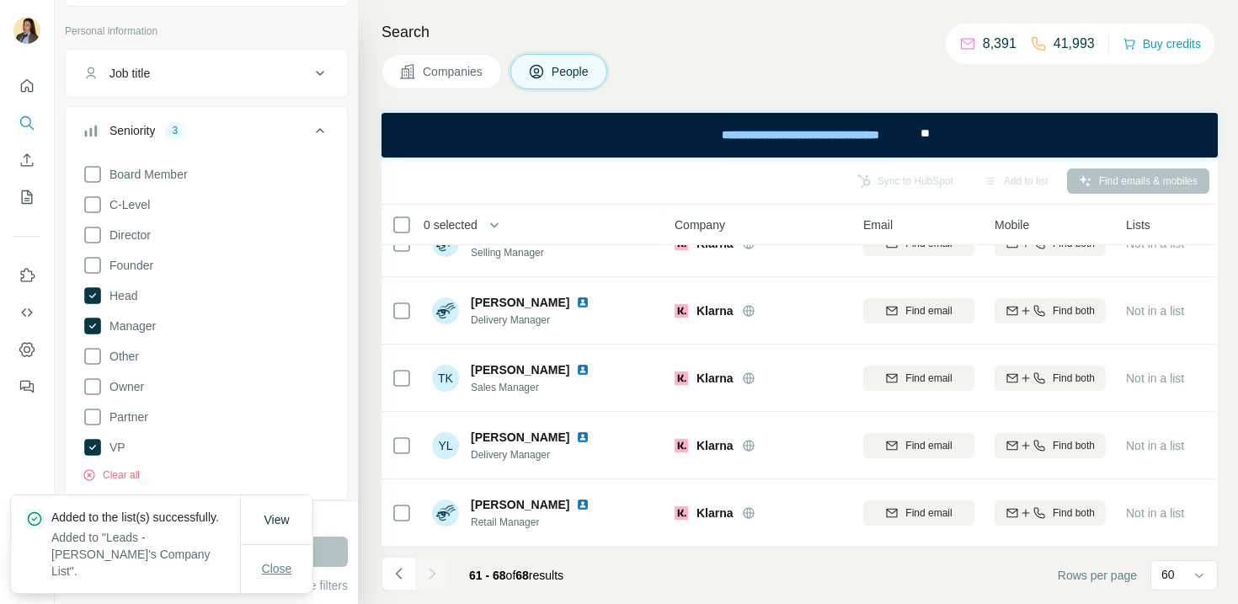
click at [283, 565] on span "Close" at bounding box center [277, 568] width 30 height 17
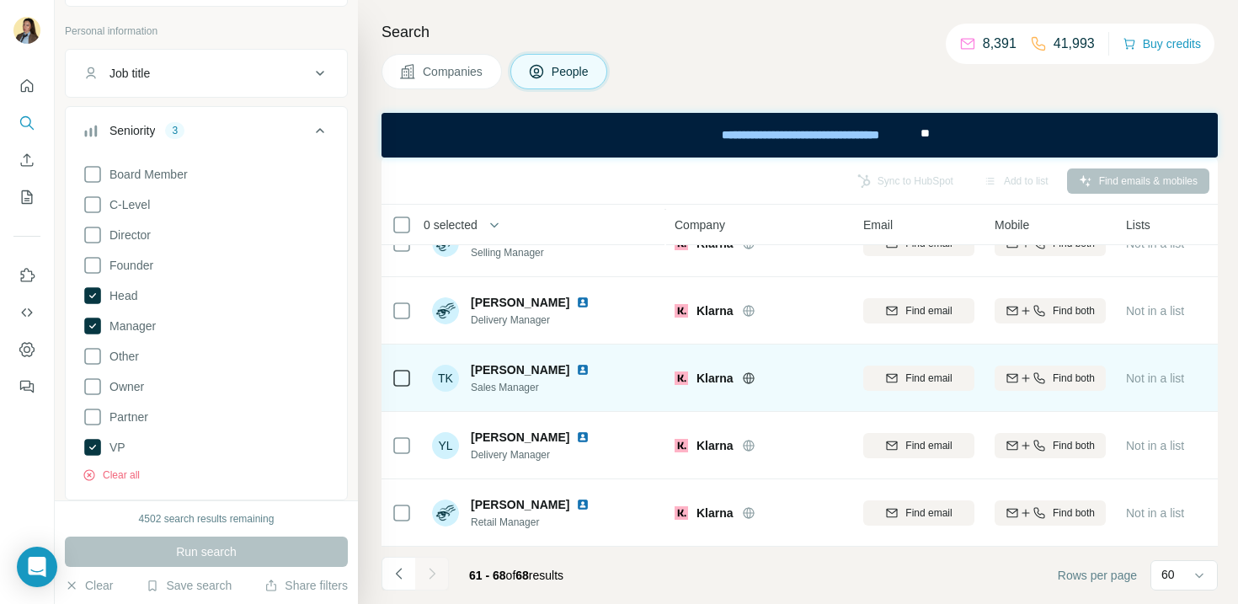
scroll to position [0, 0]
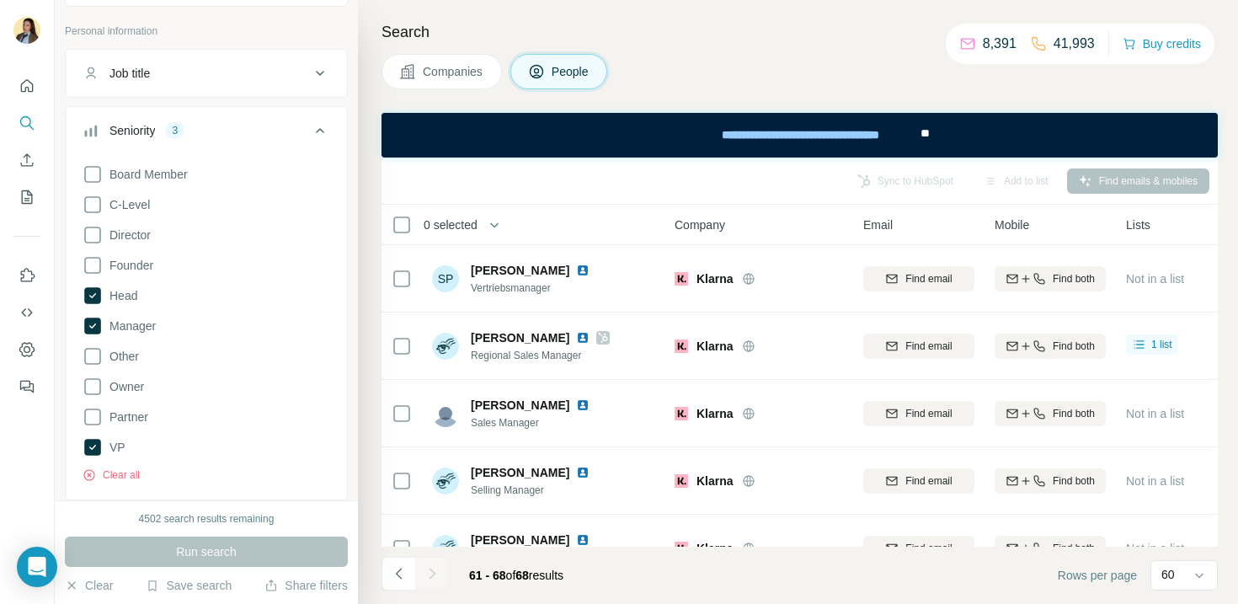
click at [320, 136] on icon at bounding box center [320, 130] width 20 height 20
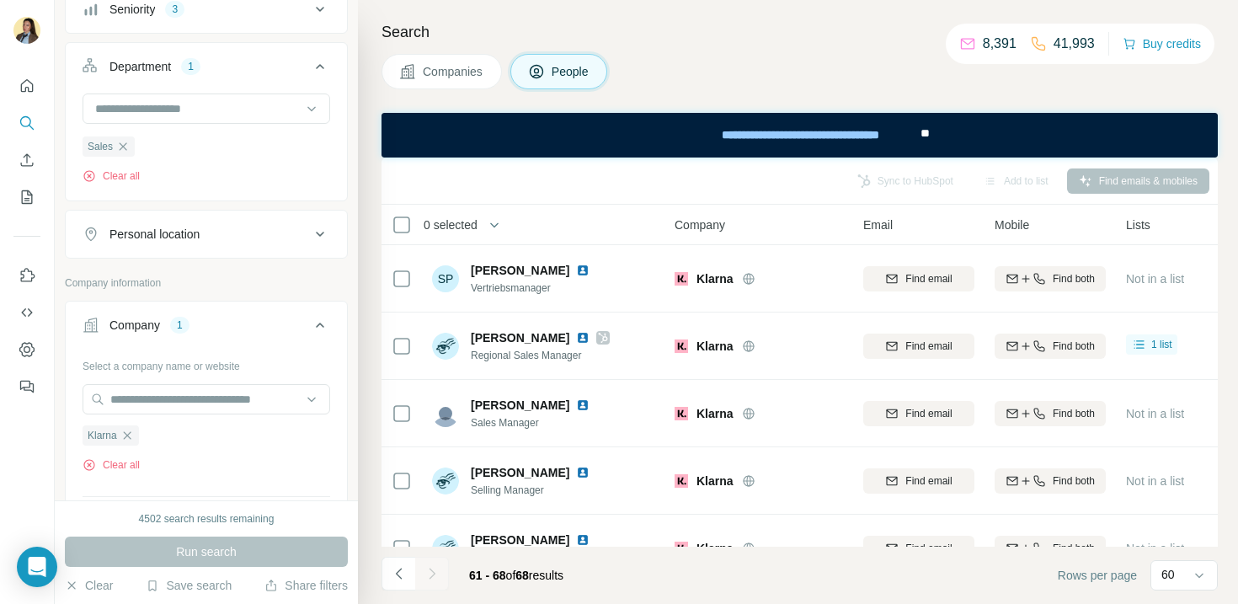
scroll to position [264, 0]
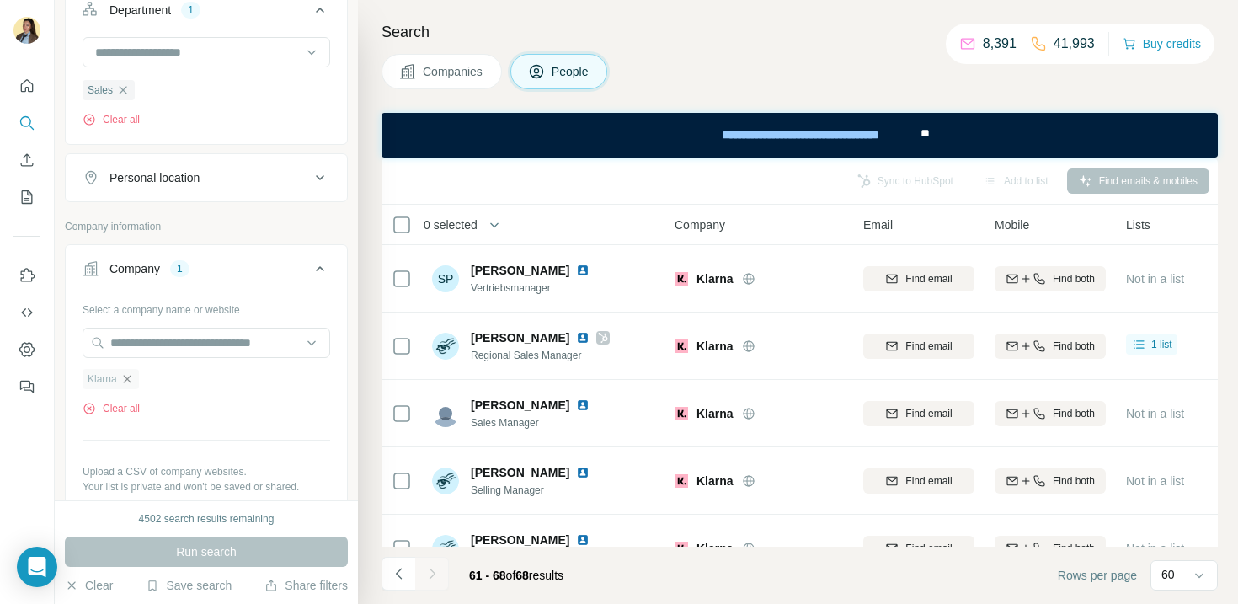
click at [130, 374] on icon "button" at bounding box center [126, 378] width 13 height 13
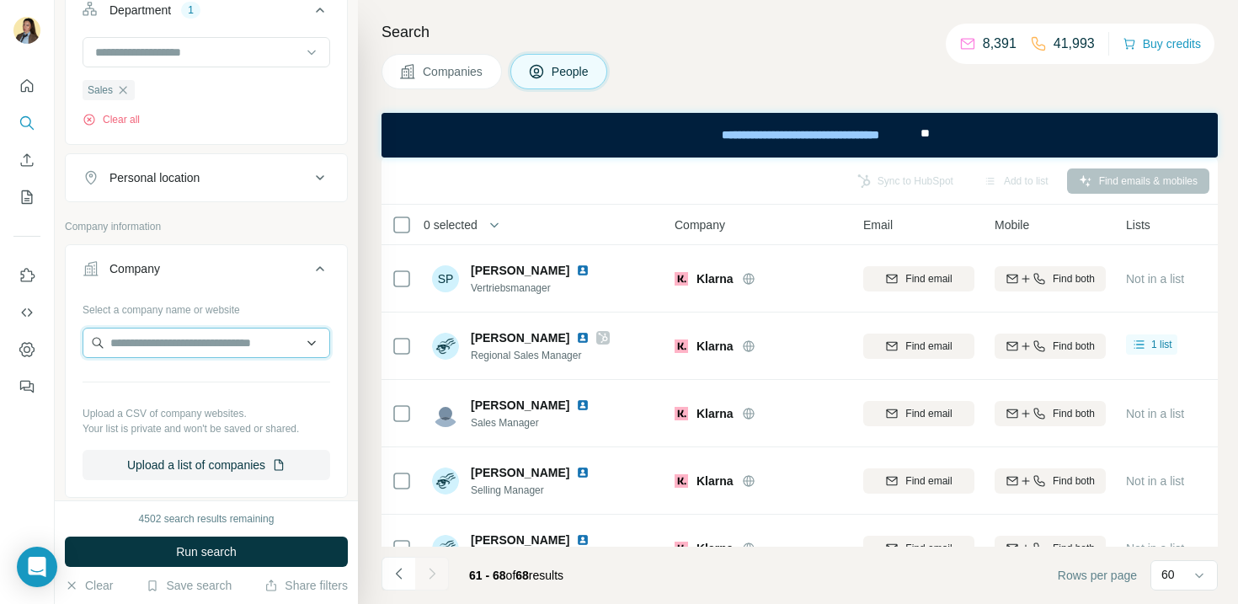
click at [140, 353] on input "text" at bounding box center [207, 343] width 248 height 30
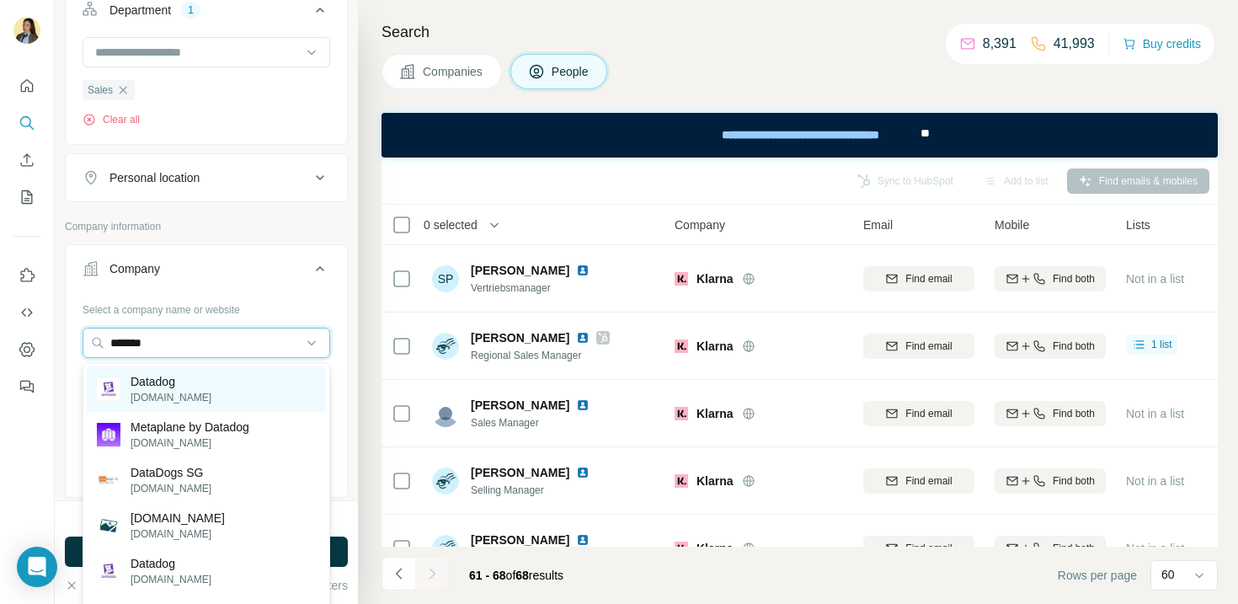
type input "*******"
click at [224, 385] on div "Datadog [DOMAIN_NAME]" at bounding box center [206, 388] width 239 height 45
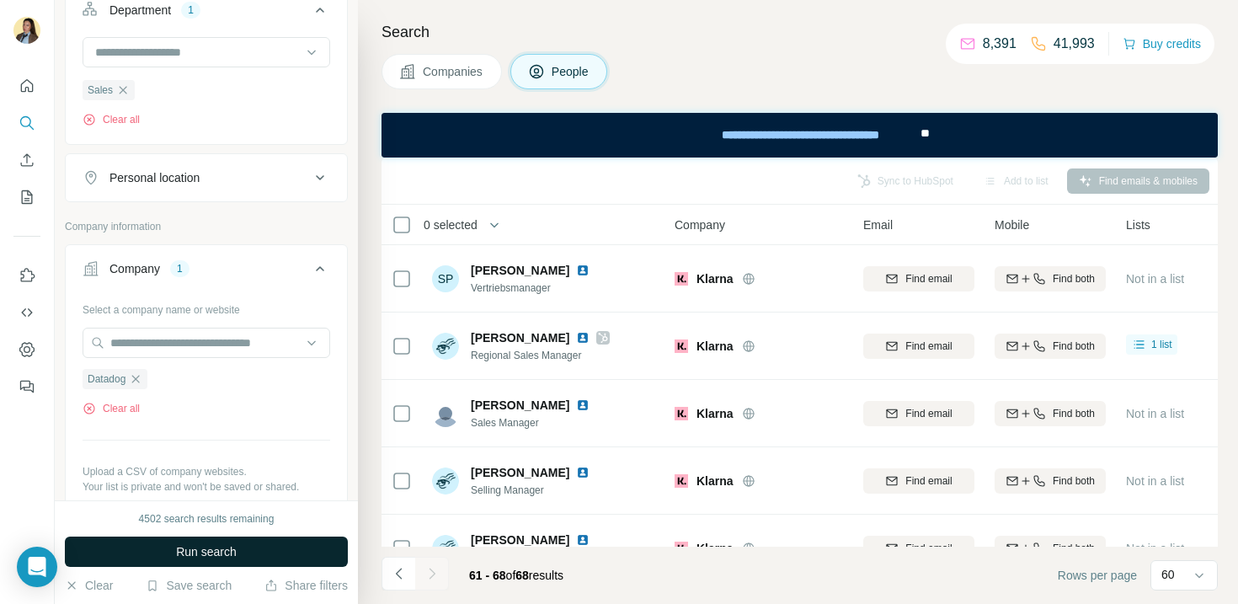
click at [231, 555] on span "Run search" at bounding box center [206, 551] width 61 height 17
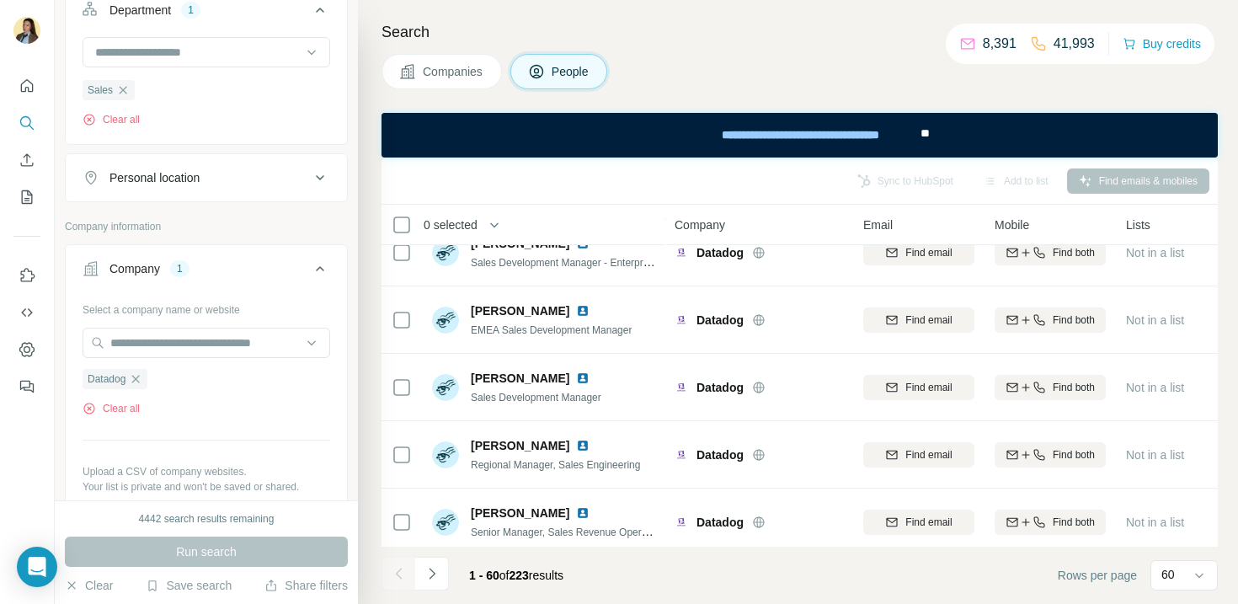
scroll to position [1484, 0]
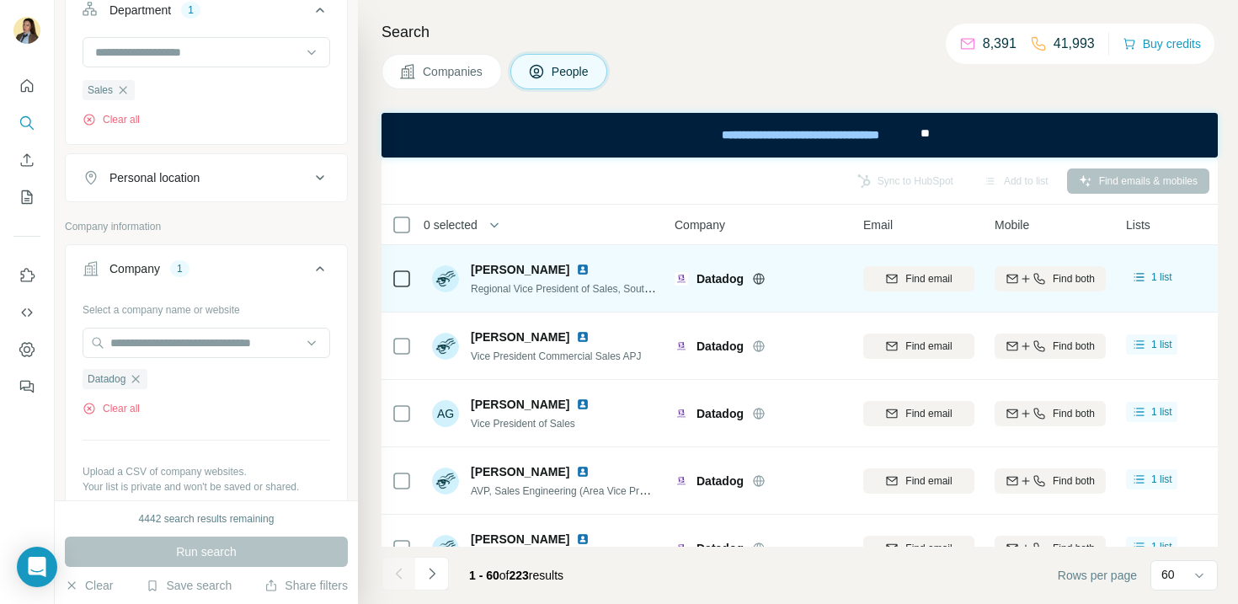
click at [576, 270] on img at bounding box center [582, 269] width 13 height 13
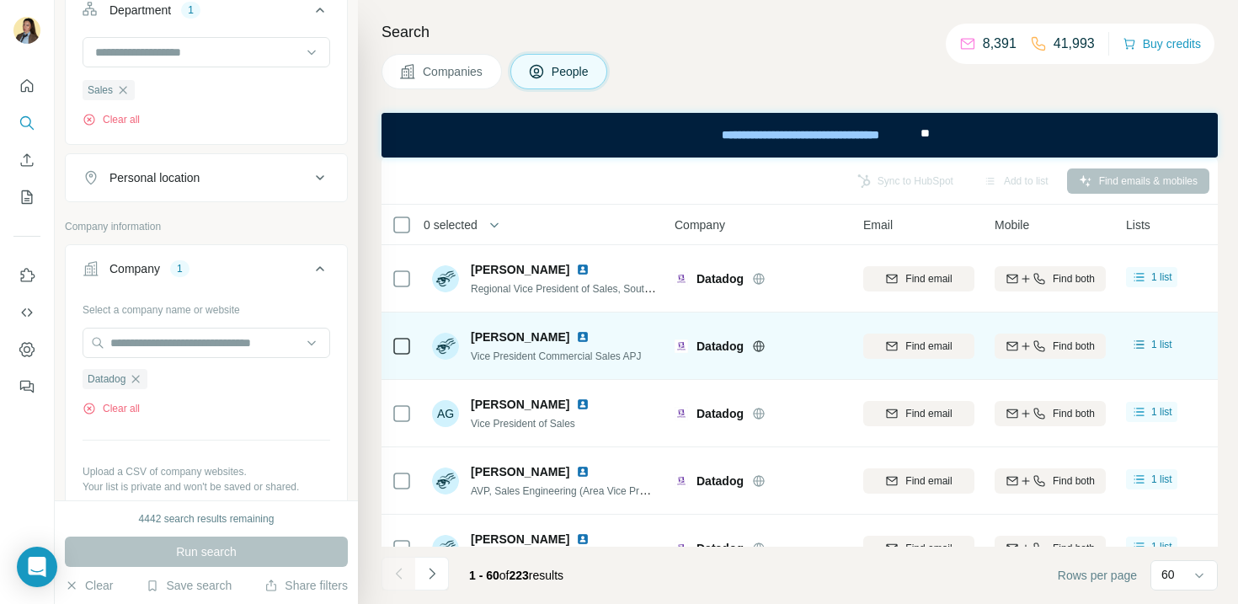
click at [576, 335] on img at bounding box center [582, 336] width 13 height 13
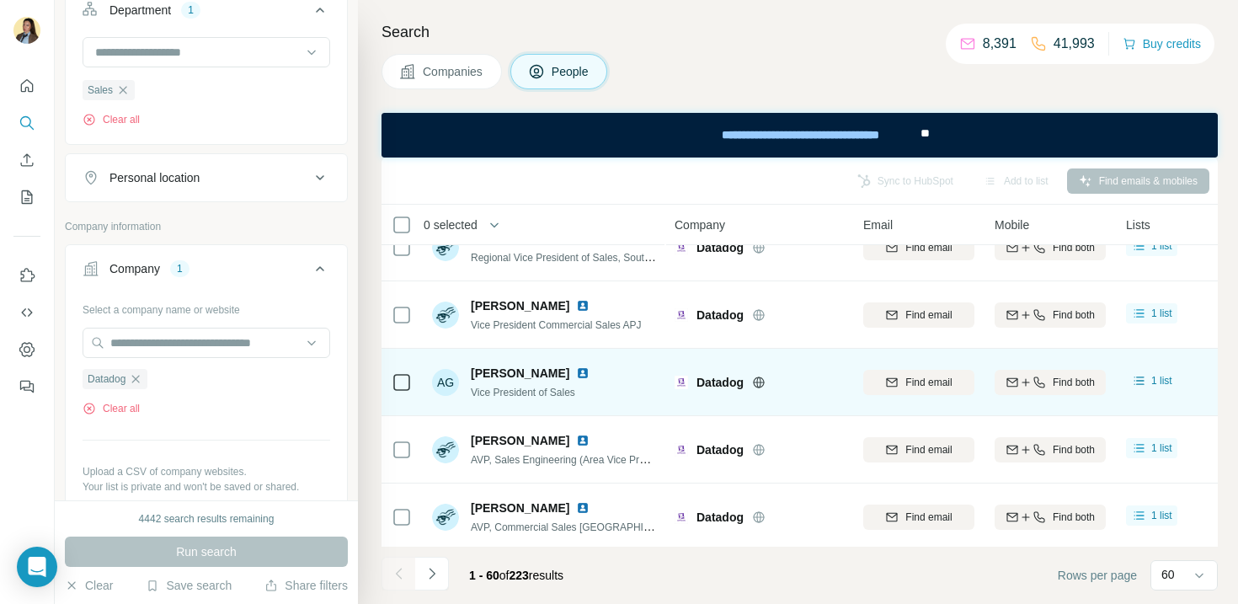
scroll to position [51, 0]
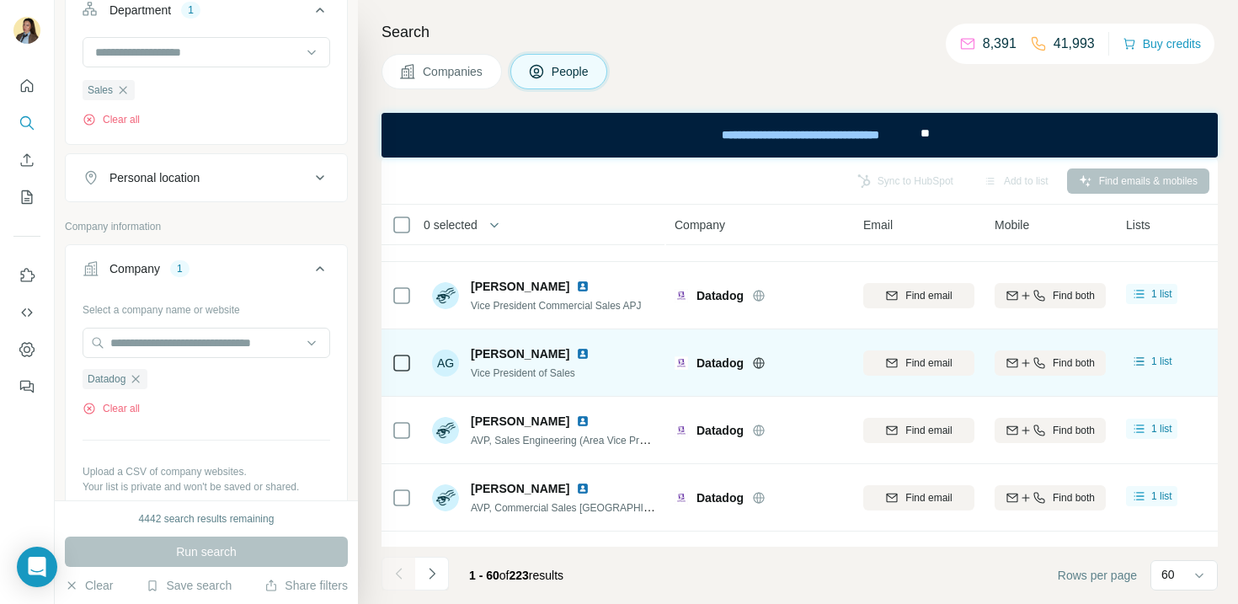
click at [576, 359] on img at bounding box center [582, 353] width 13 height 13
